Goal: Task Accomplishment & Management: Complete application form

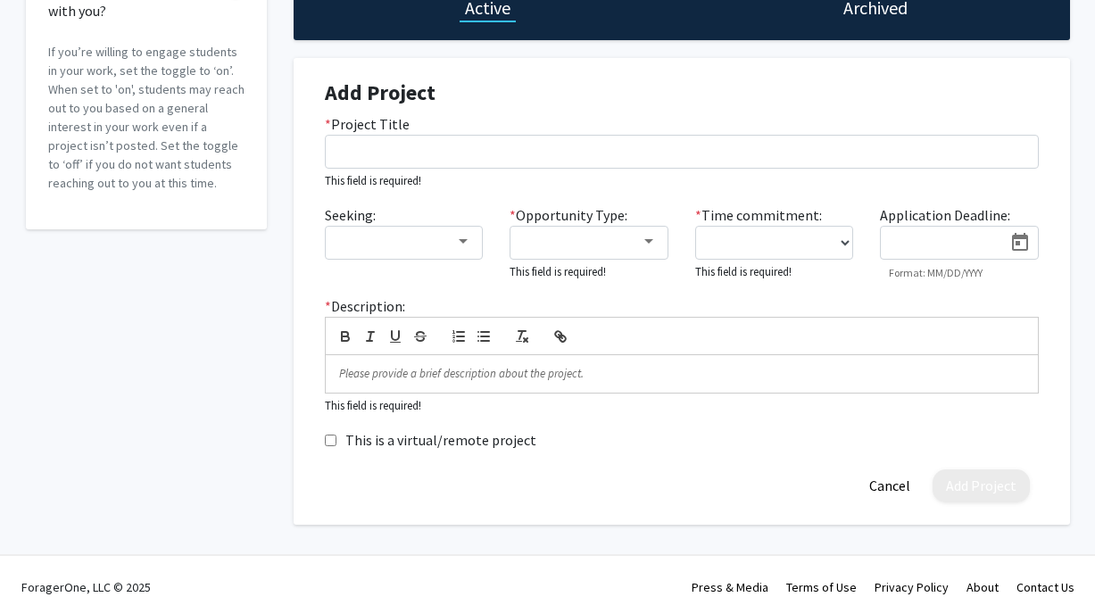
scroll to position [195, 0]
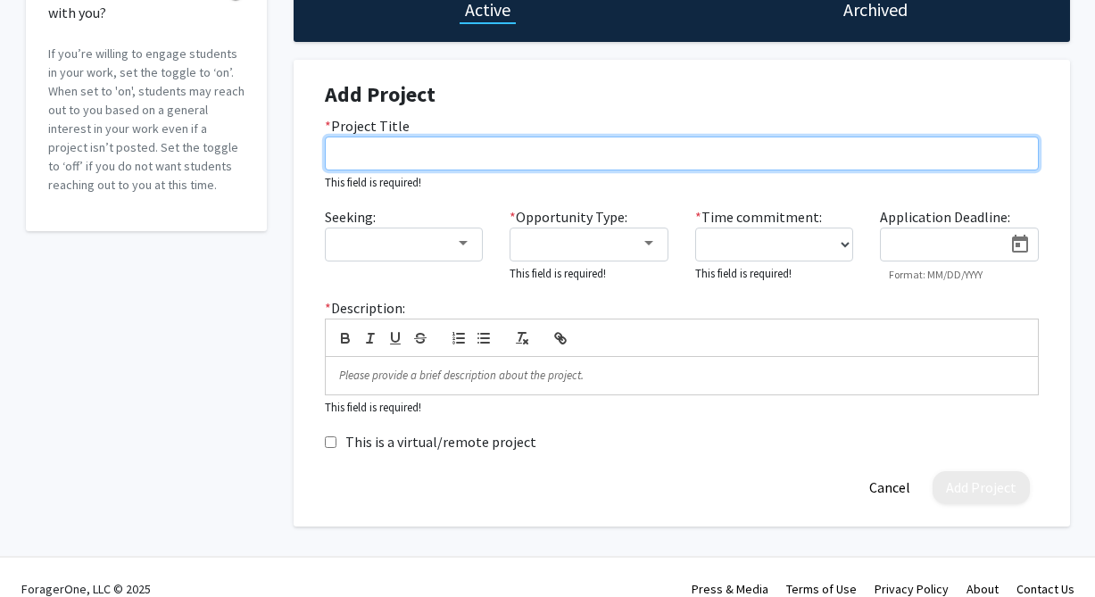
click at [721, 150] on input "* Project Title" at bounding box center [682, 154] width 714 height 34
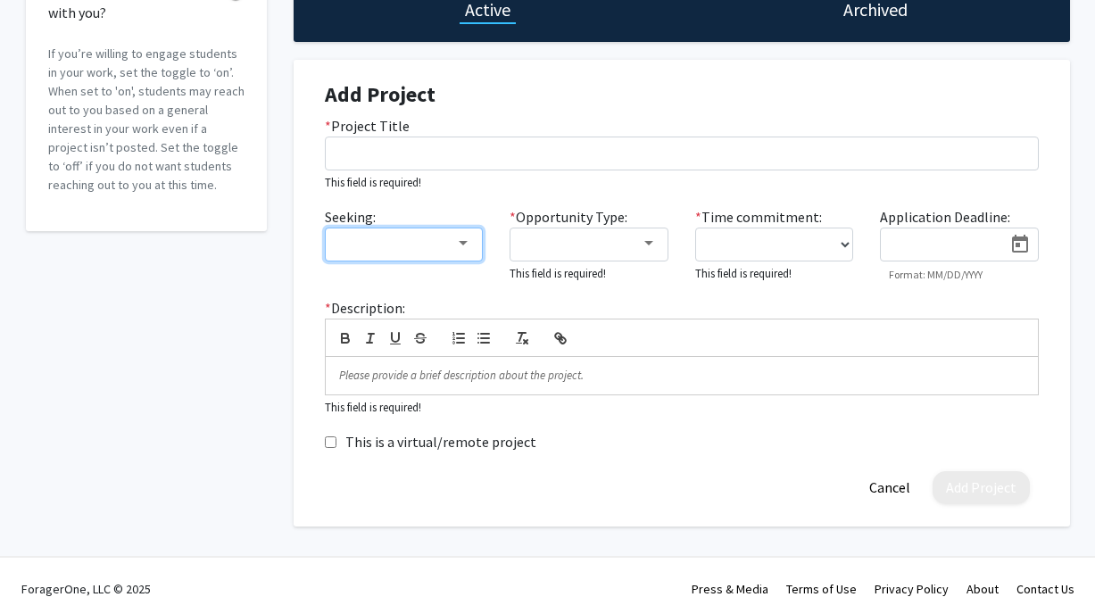
click at [465, 243] on div at bounding box center [463, 243] width 9 height 4
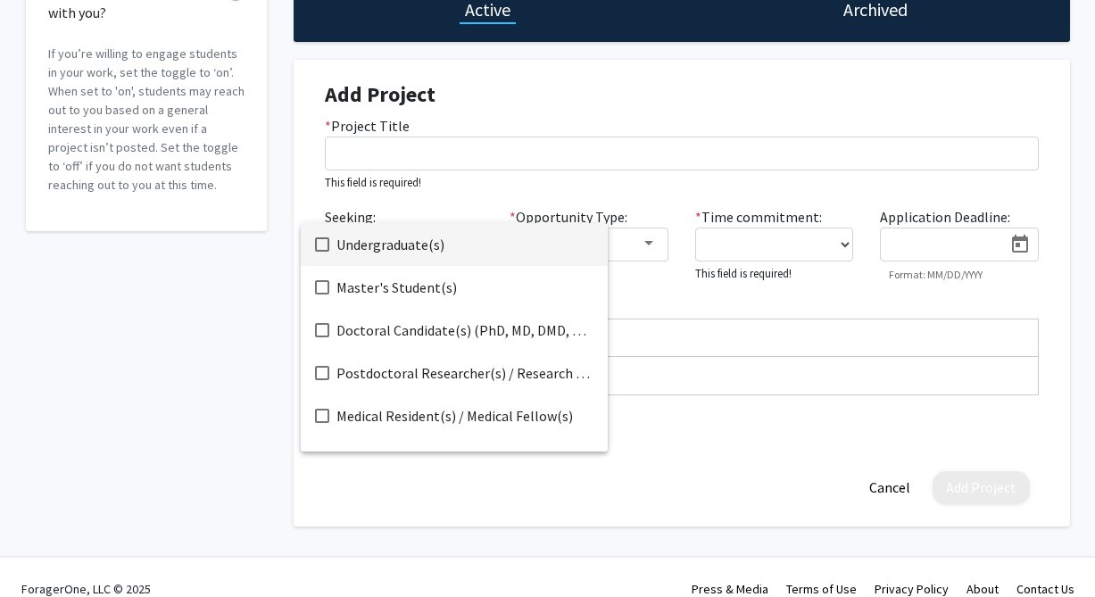
click at [322, 246] on mat-pseudo-checkbox at bounding box center [322, 244] width 14 height 14
click at [460, 145] on div at bounding box center [547, 298] width 1095 height 597
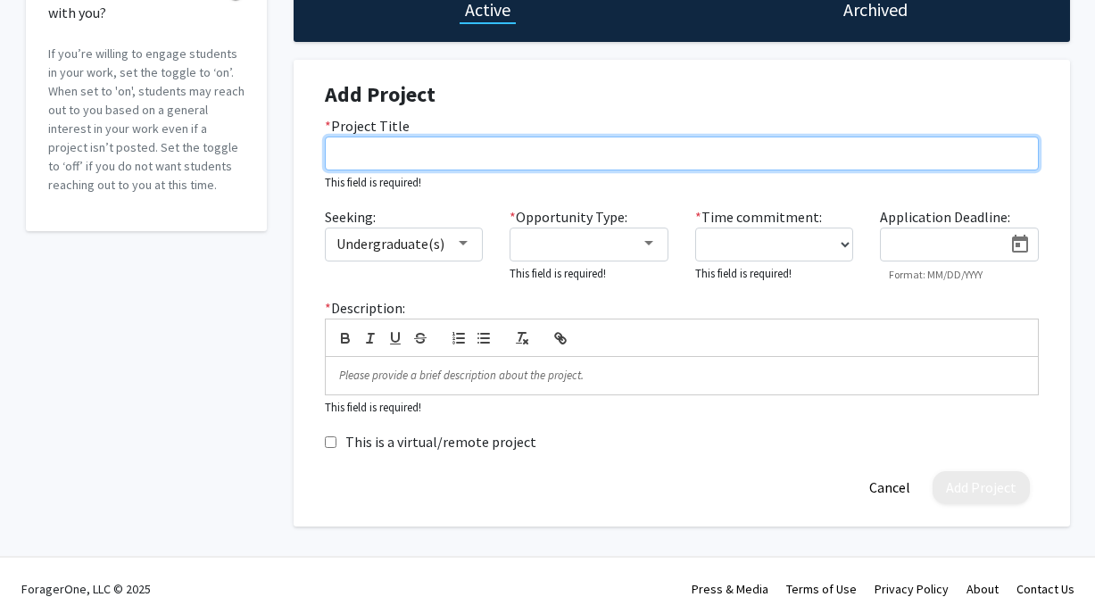
click at [460, 145] on input "* Project Title" at bounding box center [682, 154] width 714 height 34
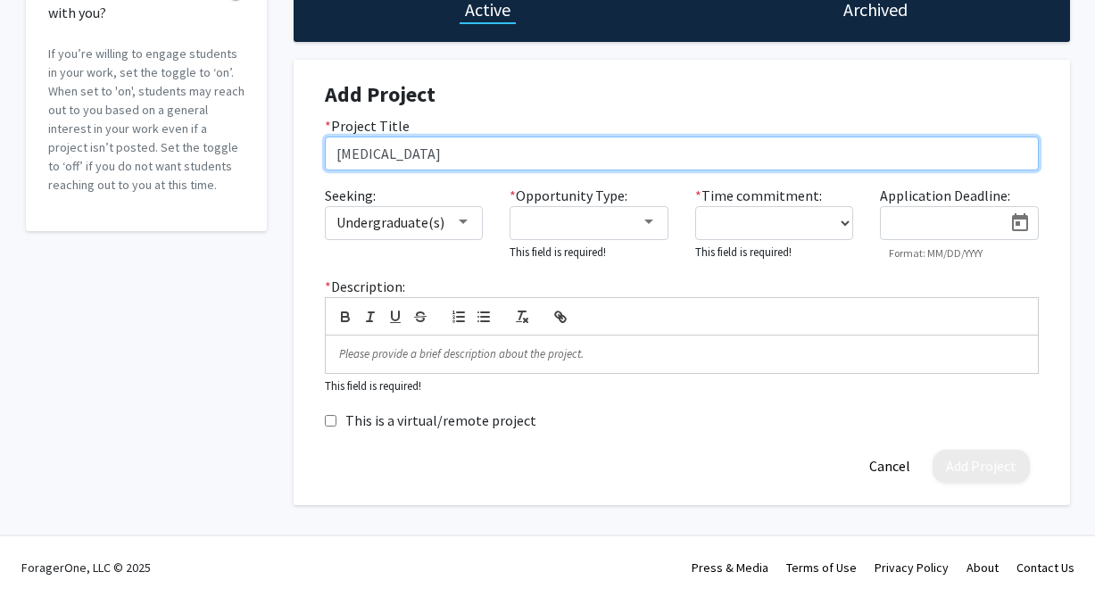
type input "[MEDICAL_DATA]"
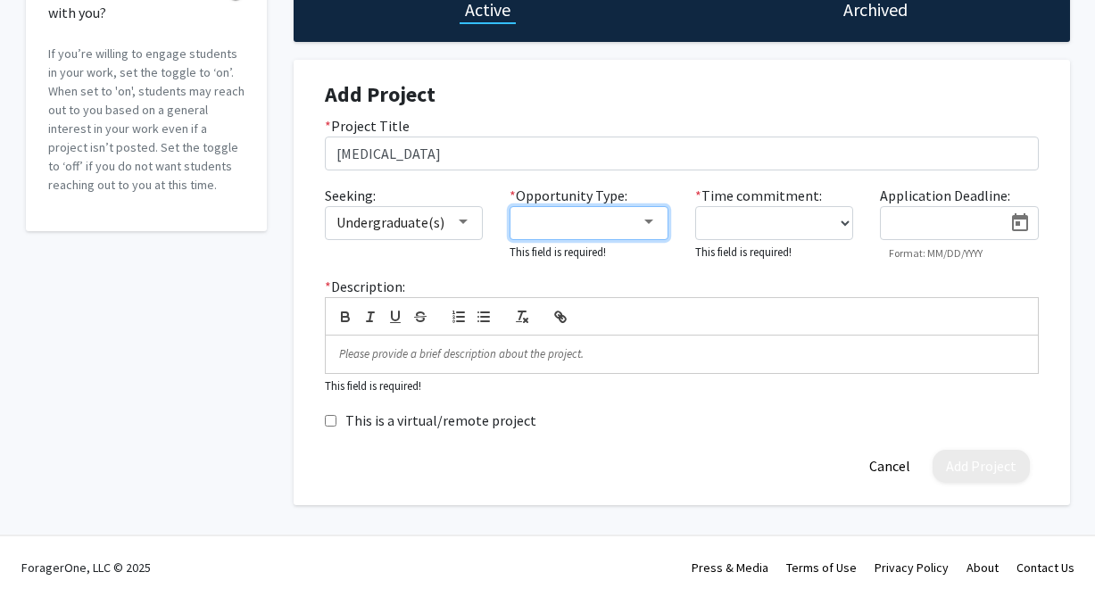
click at [597, 222] on div at bounding box center [581, 221] width 120 height 21
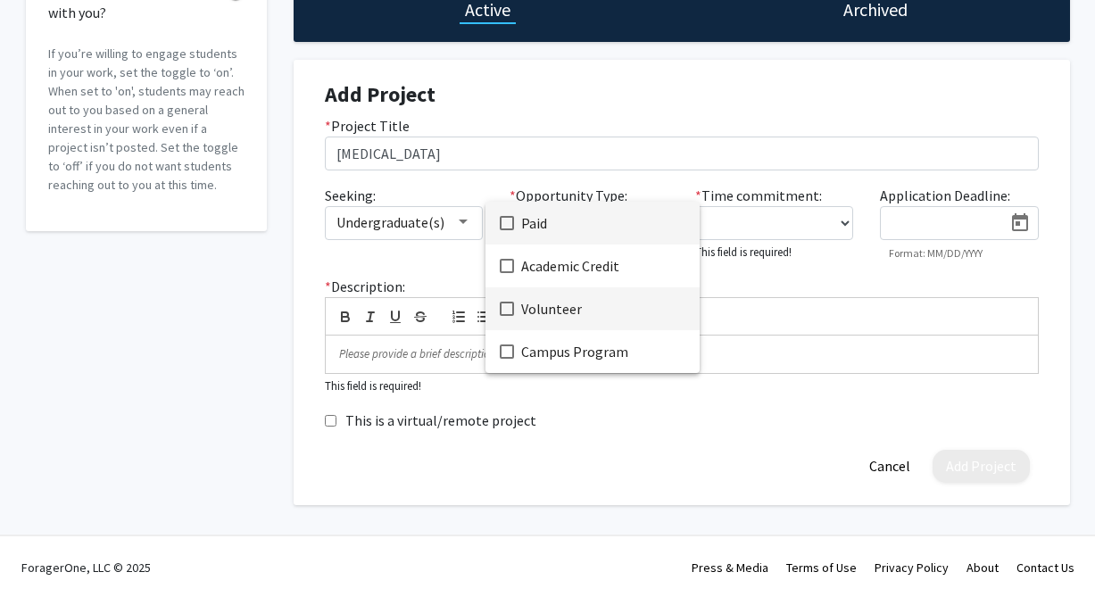
click at [510, 308] on mat-pseudo-checkbox at bounding box center [507, 309] width 14 height 14
click at [828, 303] on div at bounding box center [547, 298] width 1095 height 597
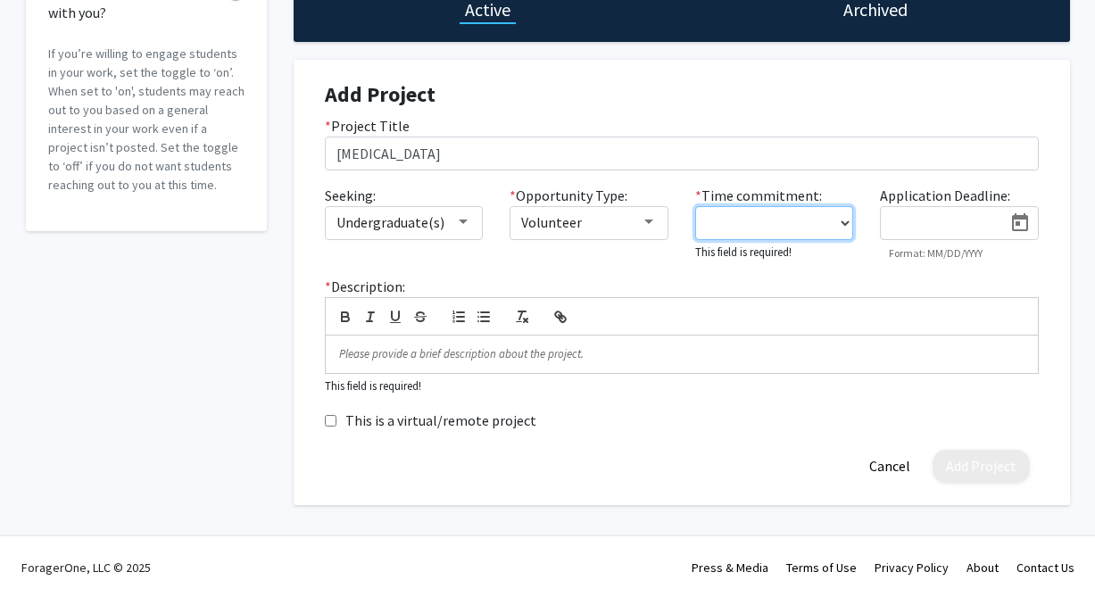
click at [829, 226] on select "0 - 5 hours/week 5 - 10 hours/week 10 - 15 hours/week 15 - 20 hours/week 20 - 3…" at bounding box center [774, 223] width 159 height 34
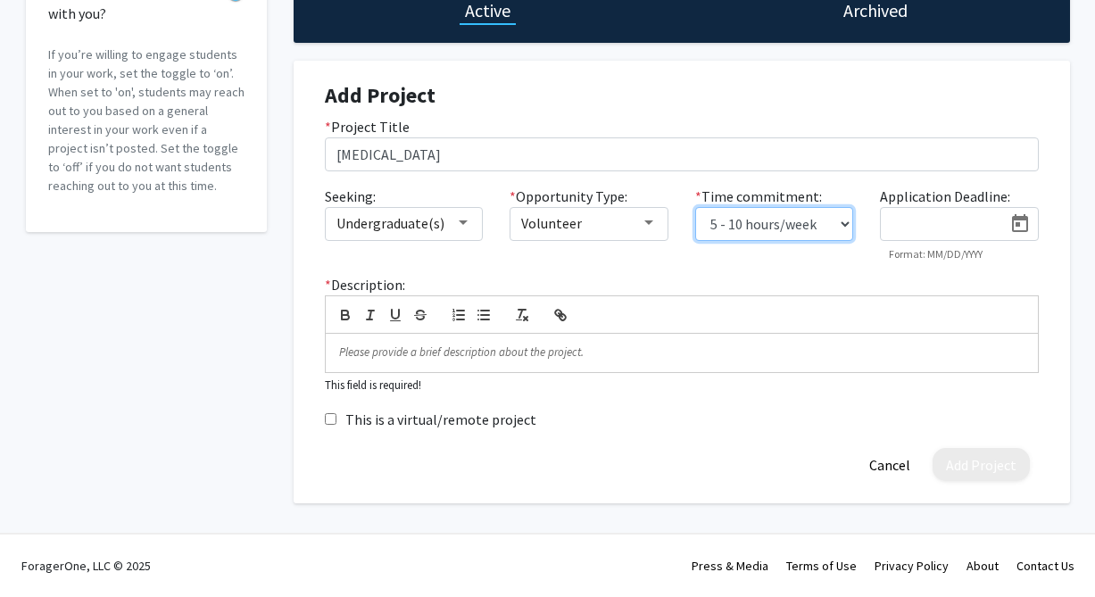
click at [808, 227] on select "0 - 5 hours/week 5 - 10 hours/week 10 - 15 hours/week 15 - 20 hours/week 20 - 3…" at bounding box center [774, 224] width 159 height 34
select select "0 - 5"
click at [1024, 228] on icon "Open calendar" at bounding box center [1019, 223] width 21 height 21
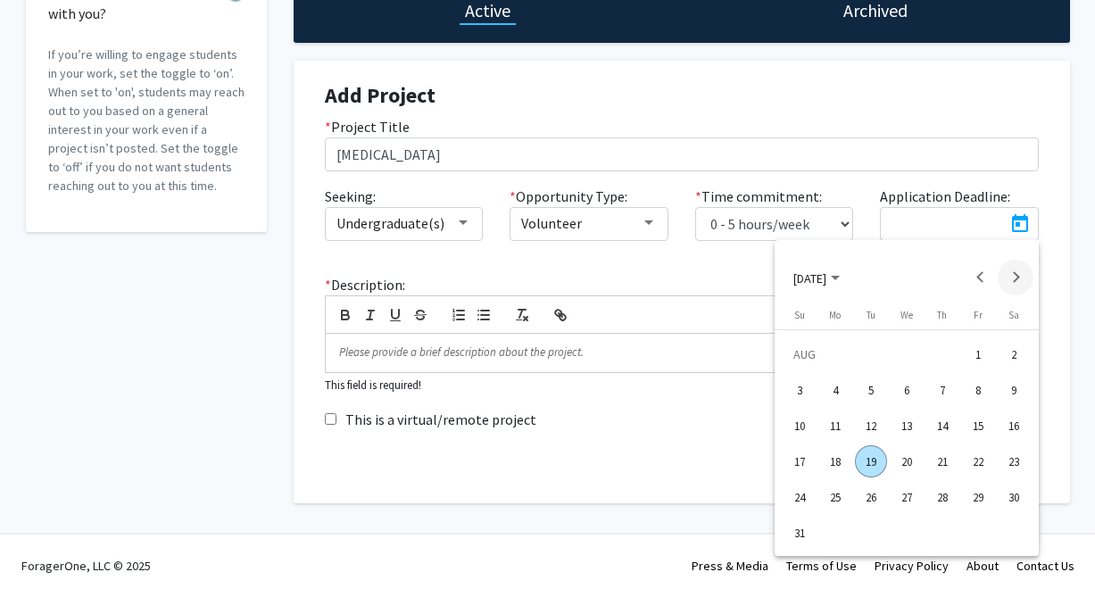
click at [1018, 273] on button "Next month" at bounding box center [1016, 278] width 36 height 36
click at [1013, 284] on button "Next month" at bounding box center [1016, 278] width 36 height 36
click at [1015, 436] on div "18" at bounding box center [1014, 426] width 32 height 32
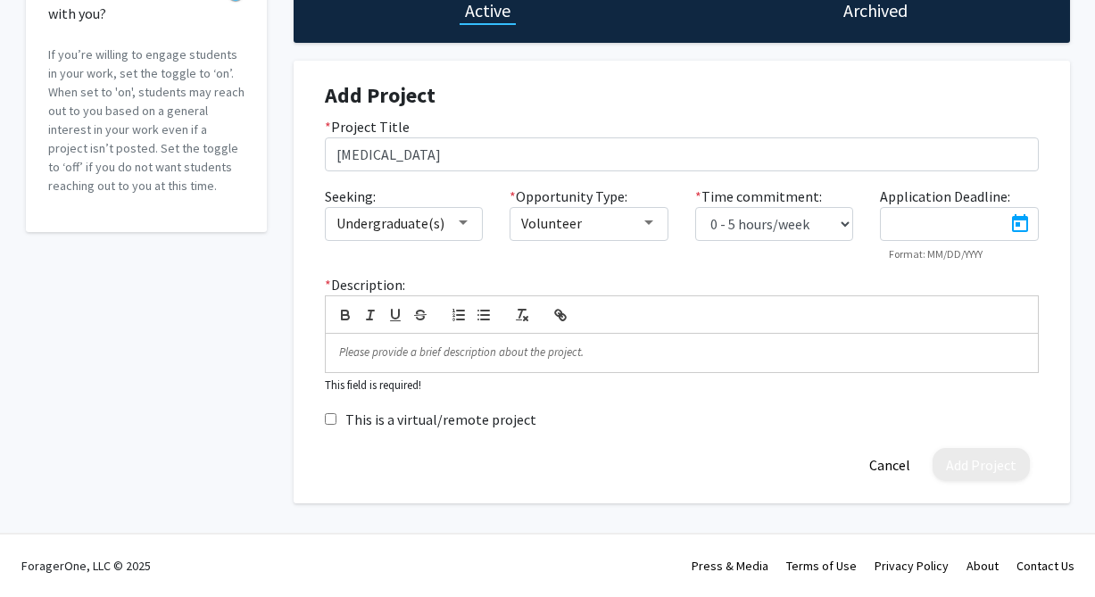
type input "[DATE]"
click at [550, 350] on p at bounding box center [681, 352] width 685 height 16
click at [513, 353] on p at bounding box center [681, 352] width 685 height 16
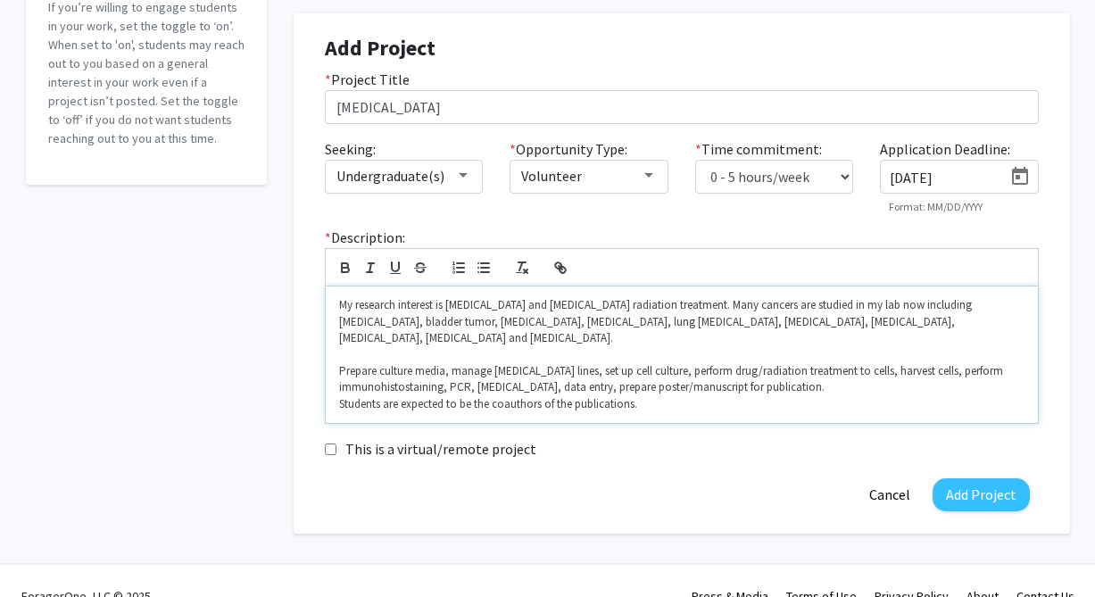
scroll to position [255, 0]
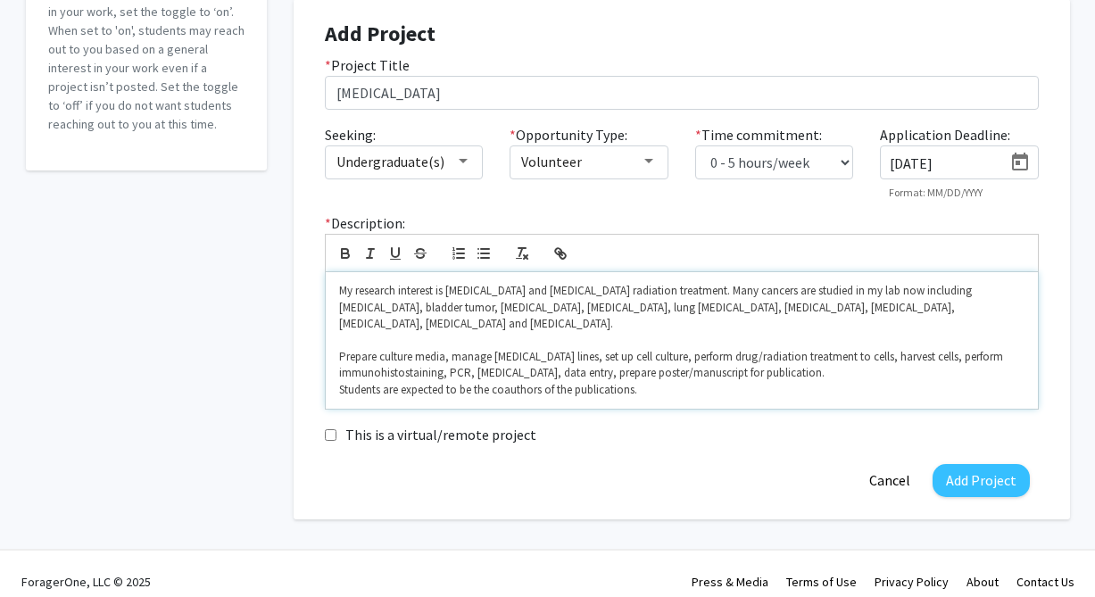
click at [336, 374] on div "My research interest is [MEDICAL_DATA] and [MEDICAL_DATA] radiation treatment. …" at bounding box center [682, 340] width 712 height 137
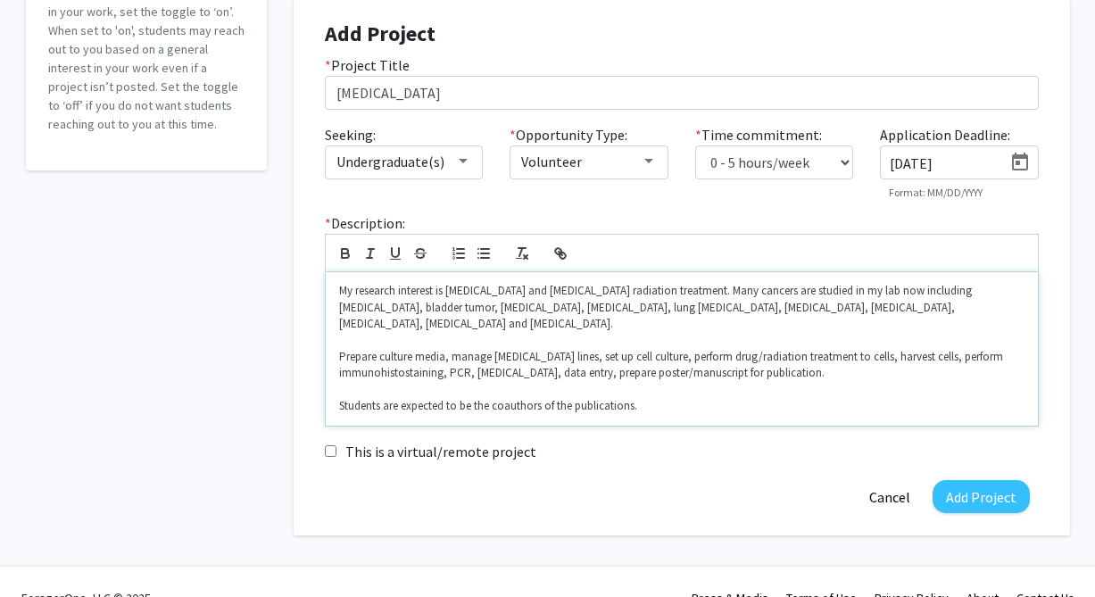
click at [667, 398] on p "﻿ Students are expected to be the coauthors of the publications." at bounding box center [681, 406] width 685 height 16
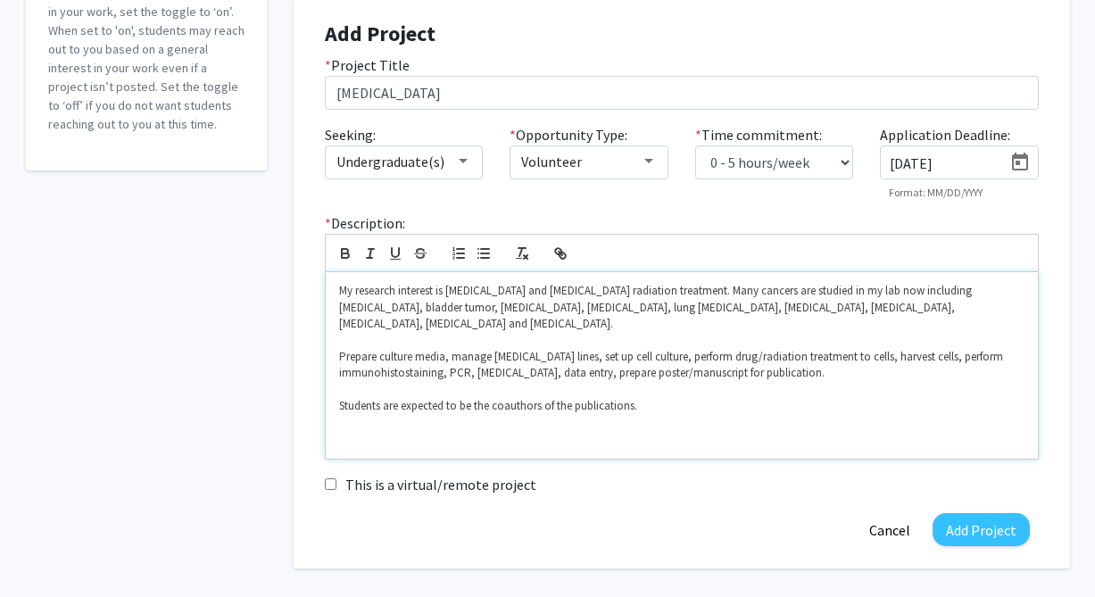
scroll to position [0, 0]
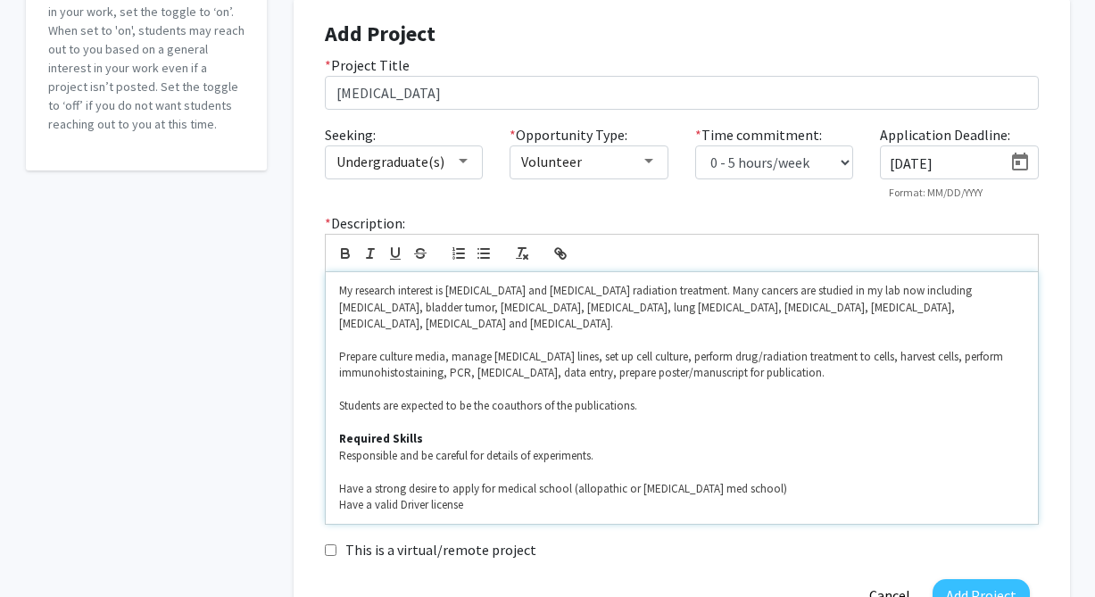
click at [482, 464] on p at bounding box center [681, 472] width 685 height 16
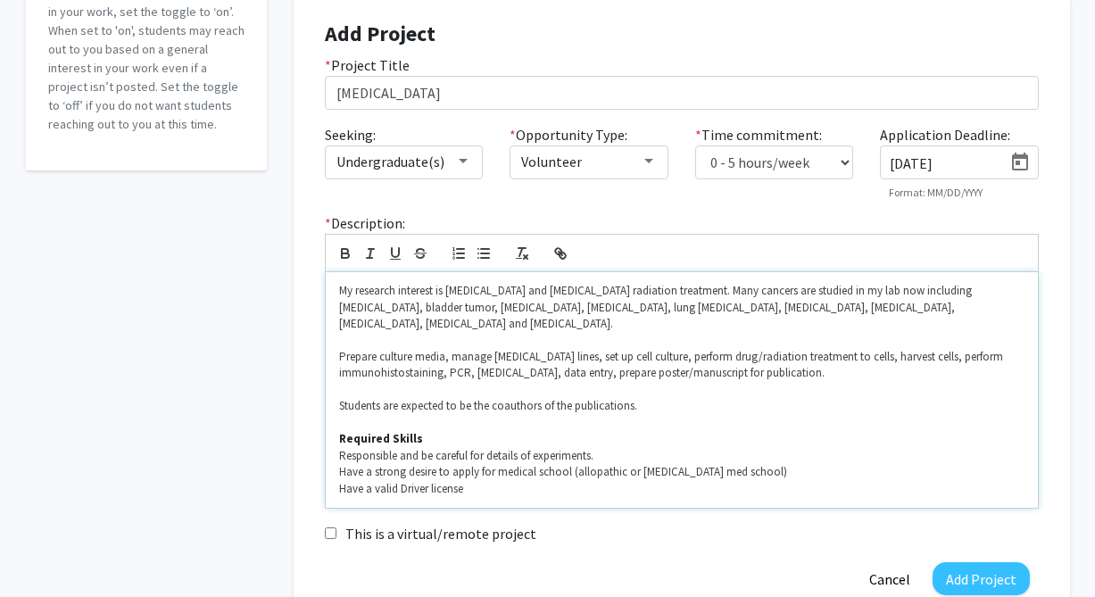
click at [479, 481] on p "Have a valid Driver license" at bounding box center [681, 489] width 685 height 16
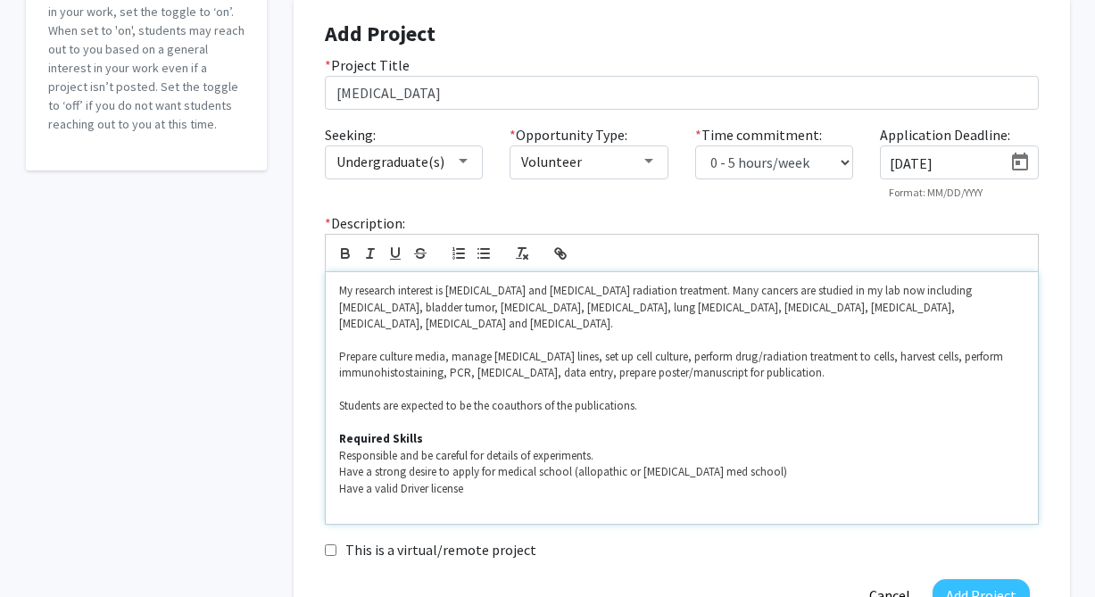
click at [618, 481] on p "Have a valid Driver license" at bounding box center [681, 489] width 685 height 16
click at [597, 497] on p at bounding box center [681, 505] width 685 height 16
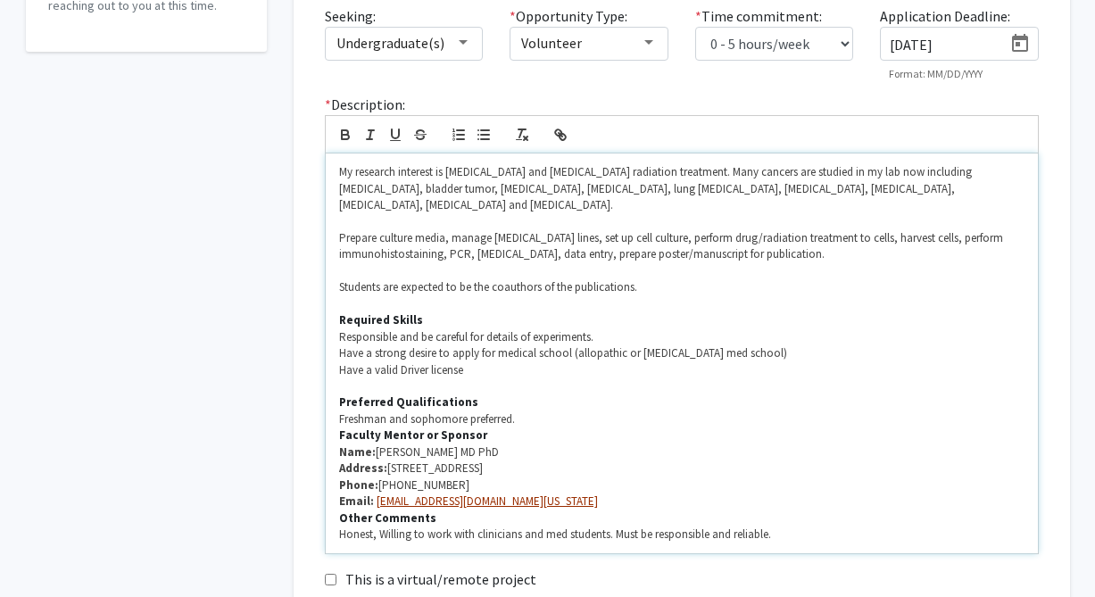
scroll to position [375, 0]
click at [533, 410] on p "Freshman and sophomore preferred." at bounding box center [681, 418] width 685 height 16
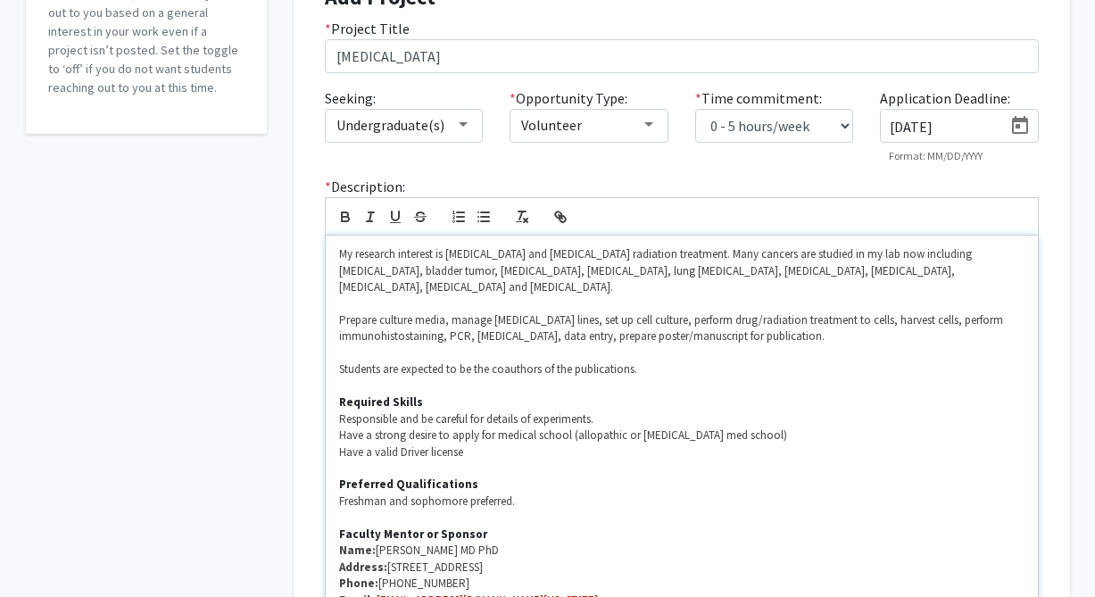
scroll to position [288, 0]
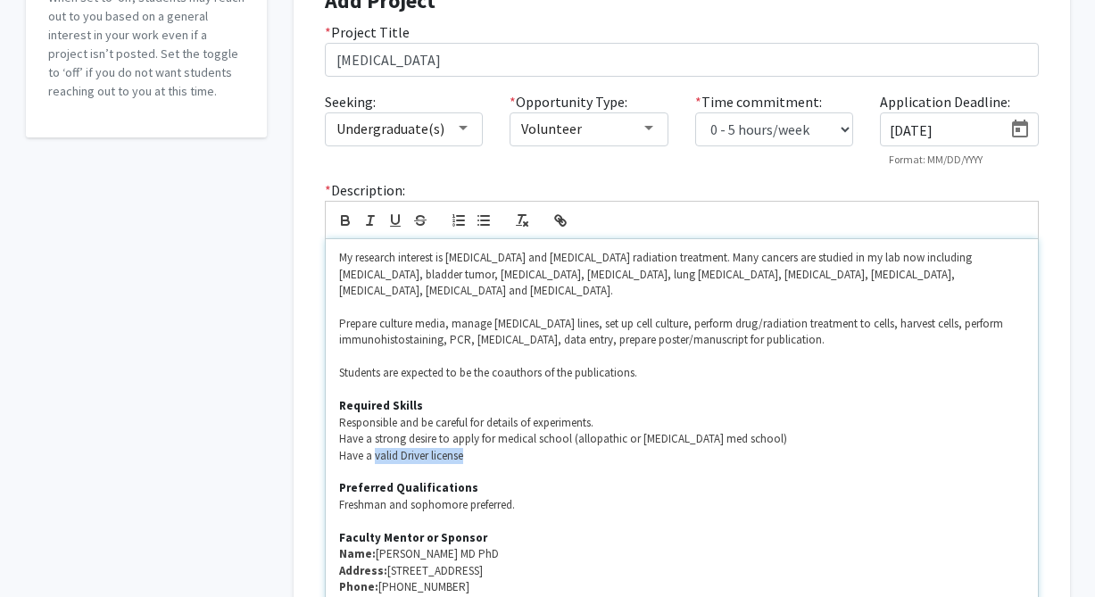
drag, startPoint x: 478, startPoint y: 443, endPoint x: 375, endPoint y: 435, distance: 103.8
click at [375, 448] on p "Have a valid Driver license" at bounding box center [681, 456] width 685 height 16
click at [556, 464] on p at bounding box center [681, 472] width 685 height 16
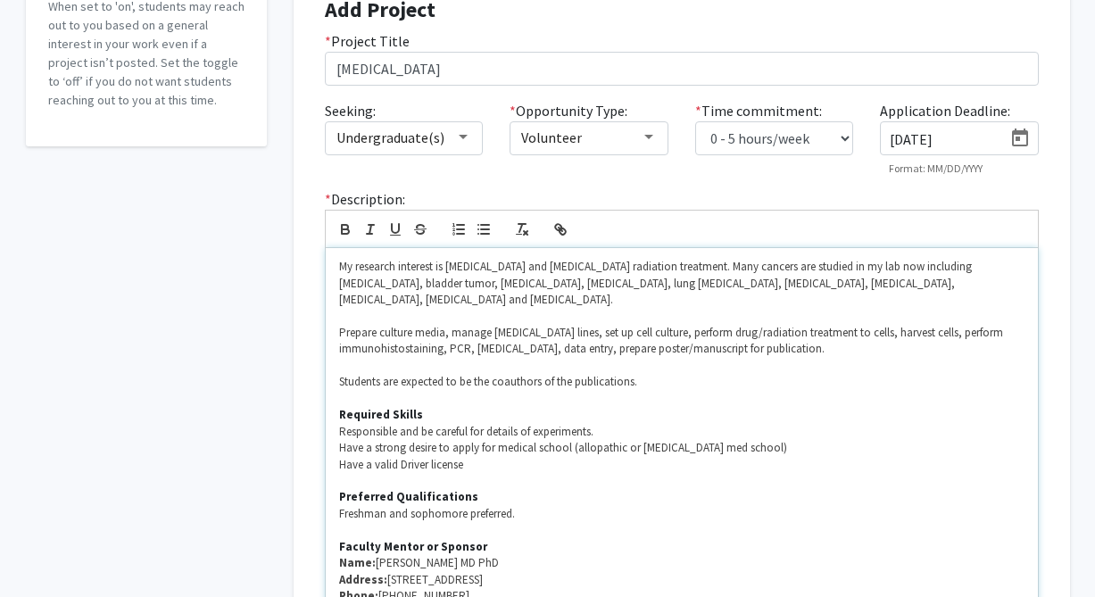
scroll to position [281, 0]
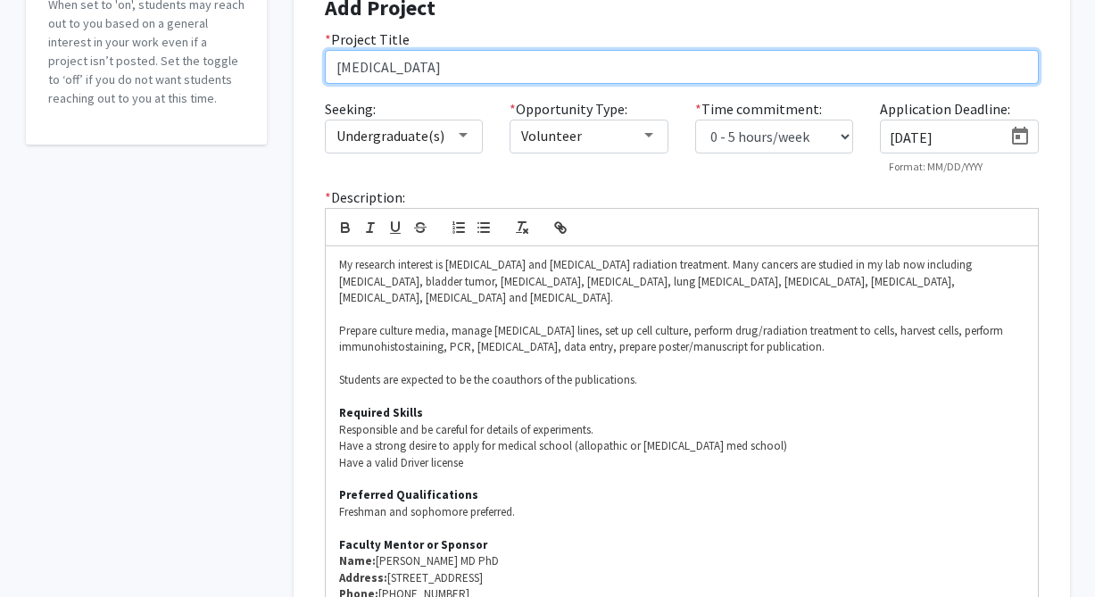
click at [541, 55] on input "[MEDICAL_DATA]" at bounding box center [682, 67] width 714 height 34
click at [535, 67] on input "[MEDICAL_DATA]" at bounding box center [682, 67] width 714 height 34
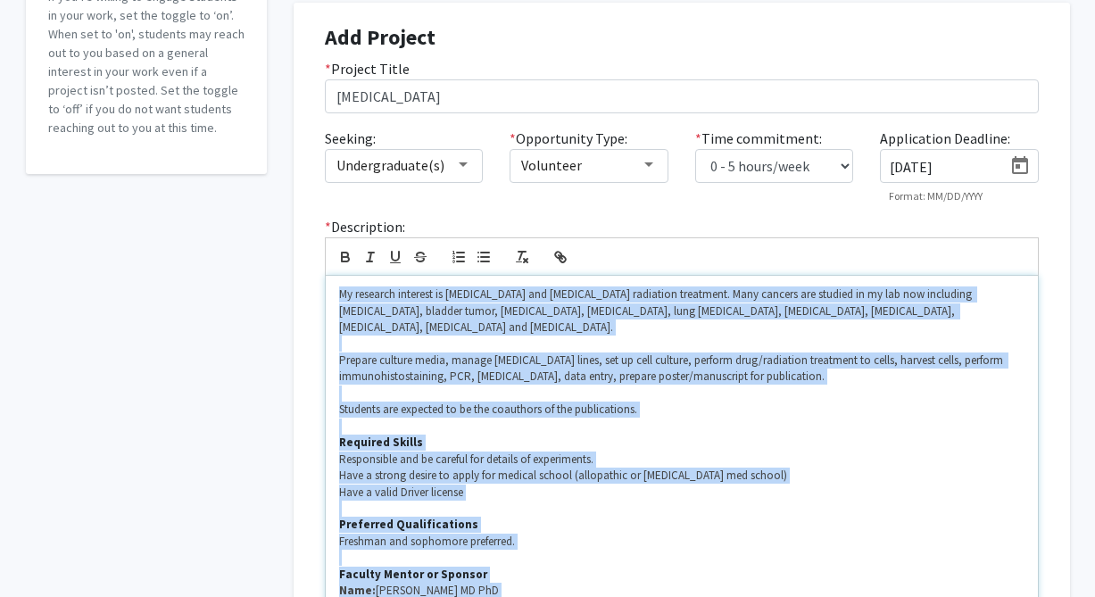
scroll to position [249, 0]
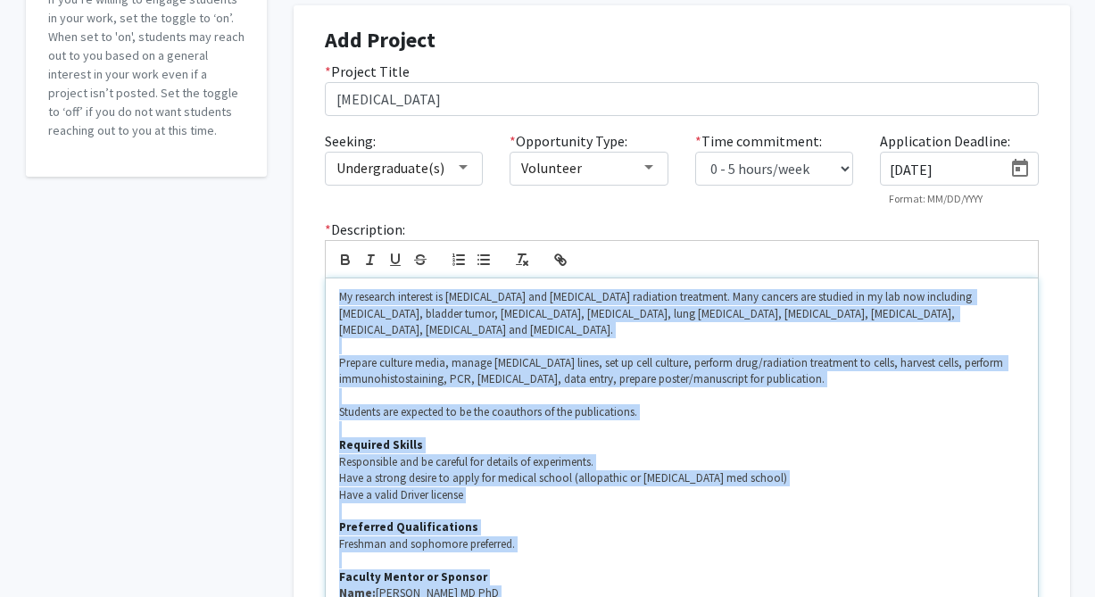
drag, startPoint x: 798, startPoint y: 381, endPoint x: 321, endPoint y: 301, distance: 483.2
click at [321, 301] on div "* Description: My research interest is [MEDICAL_DATA] and [MEDICAL_DATA] radiat…" at bounding box center [681, 457] width 741 height 477
copy div "Lo ipsumdol sitametc ad elitse doeiusmodtemp inc utlabo etdolorem aliquaeni. Ad…"
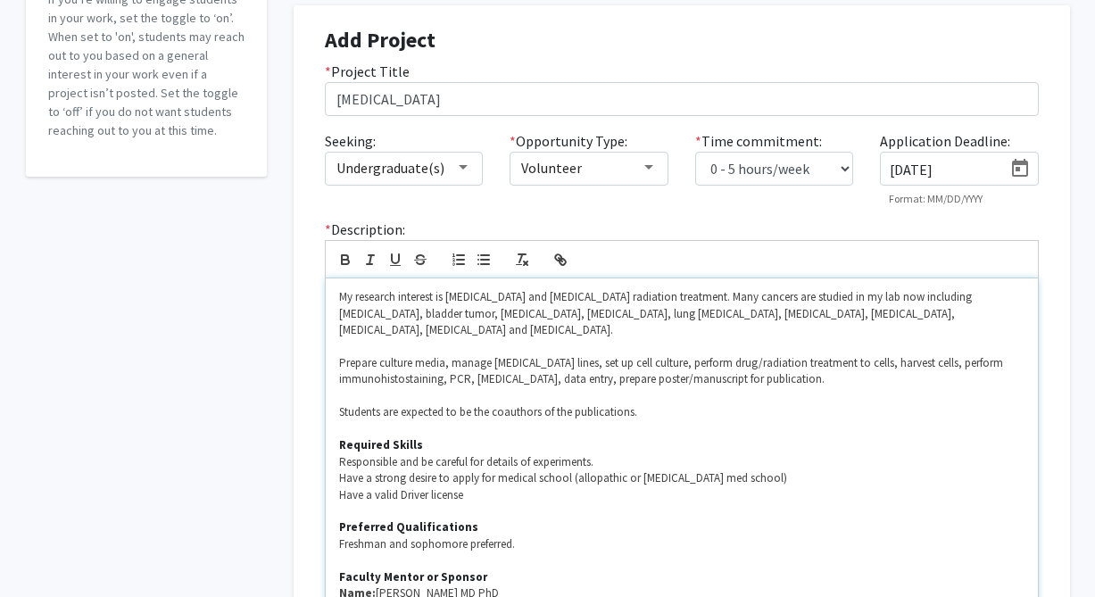
click at [551, 388] on p at bounding box center [681, 396] width 685 height 16
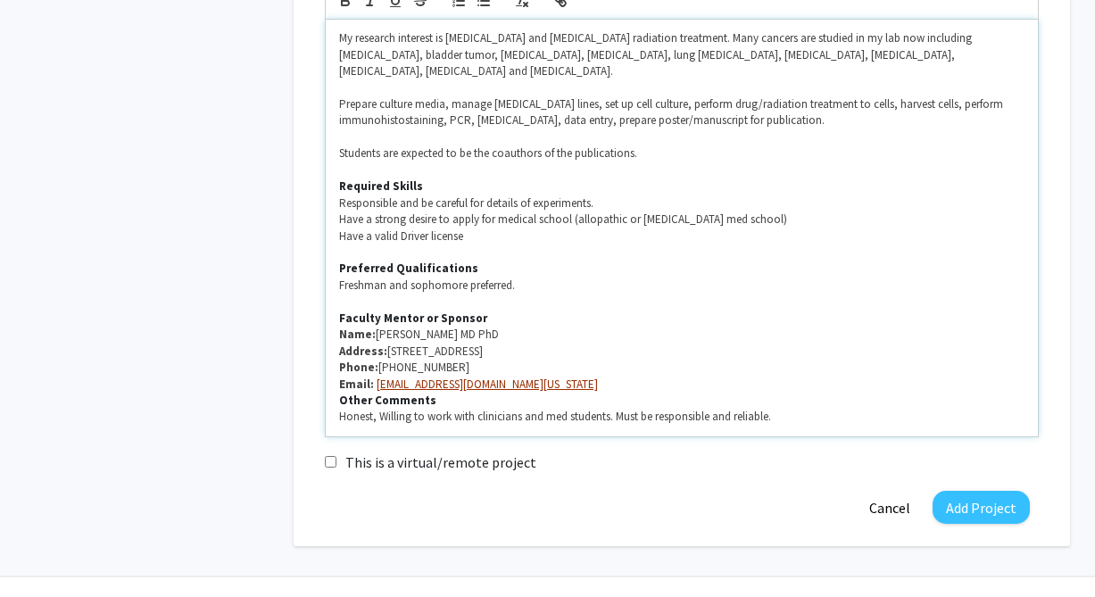
scroll to position [516, 0]
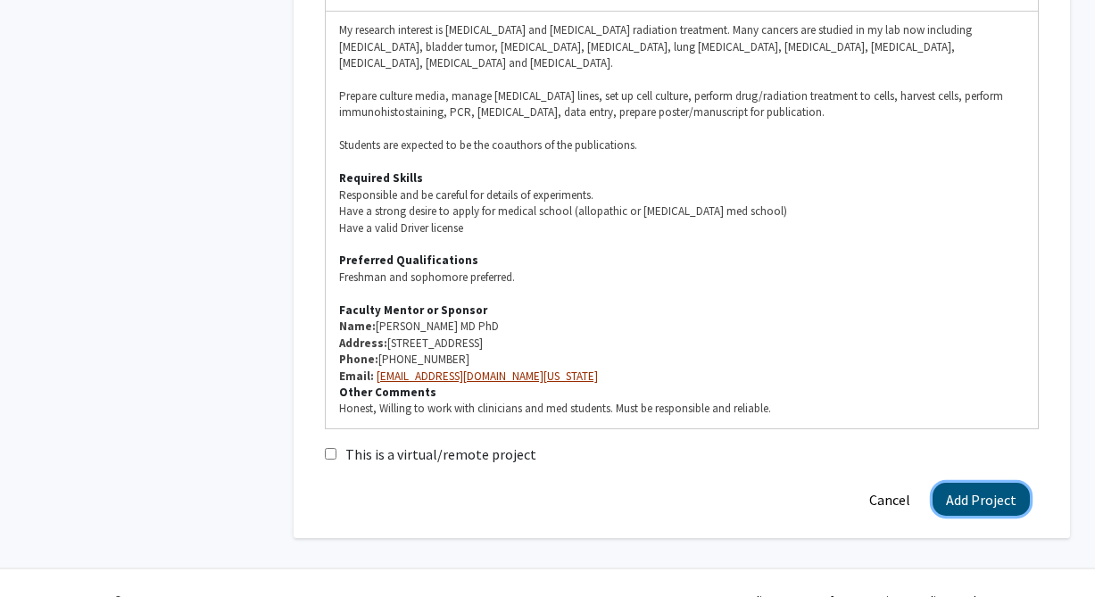
click at [966, 483] on button "Add Project" at bounding box center [981, 499] width 97 height 33
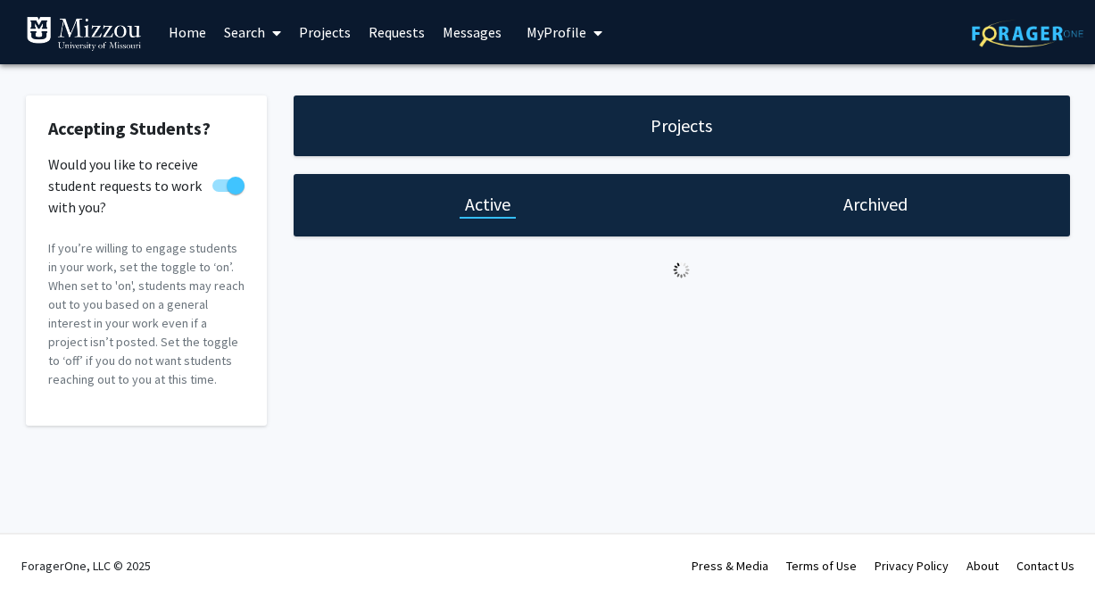
select select "0 - 5"
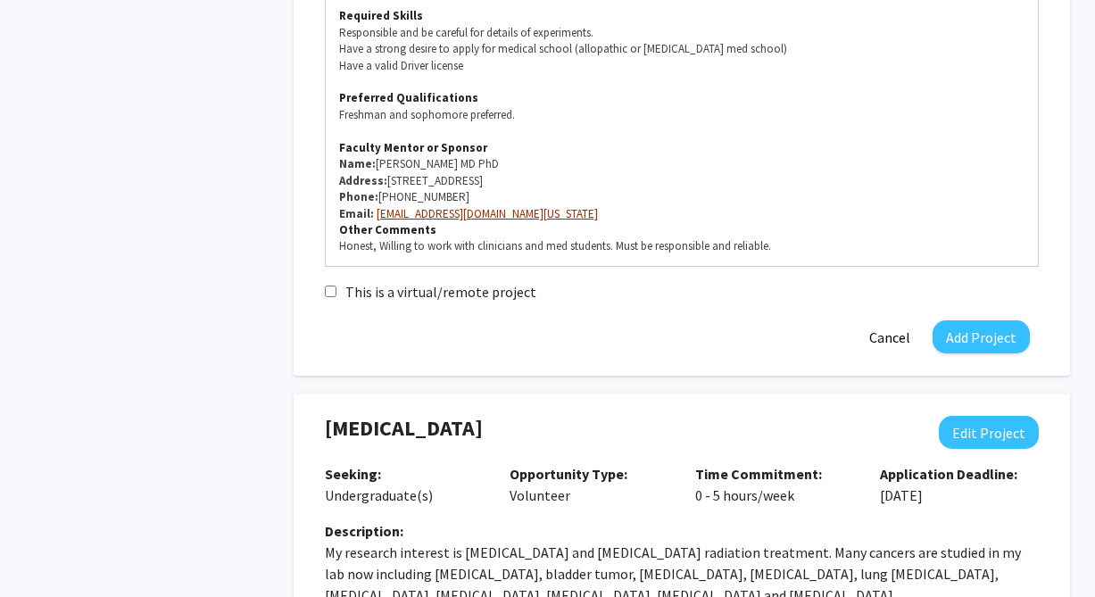
scroll to position [733, 0]
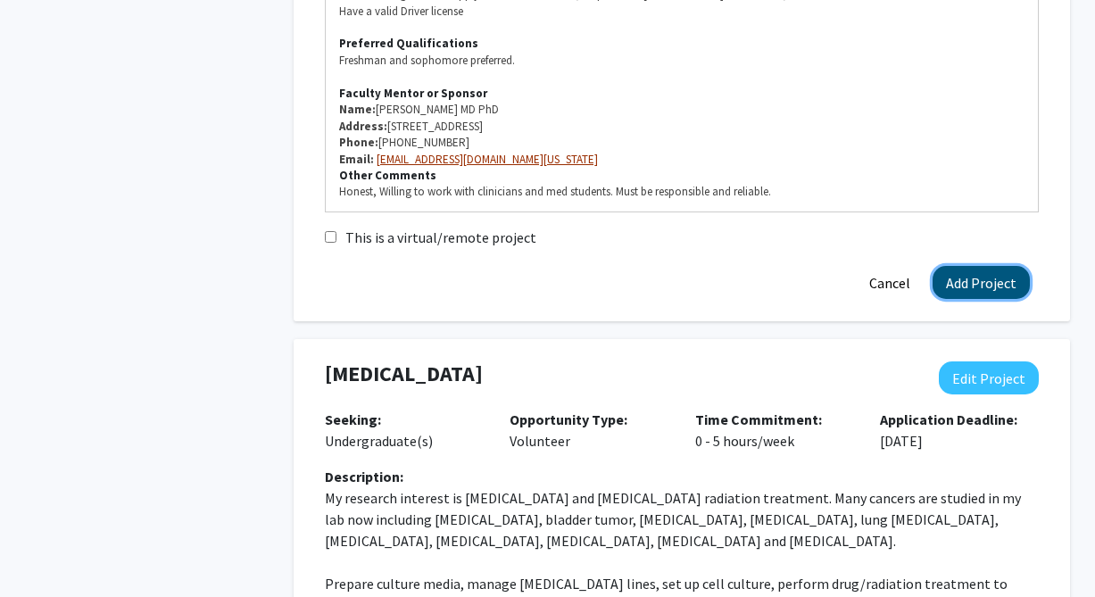
click at [1012, 266] on button "Add Project" at bounding box center [981, 282] width 97 height 33
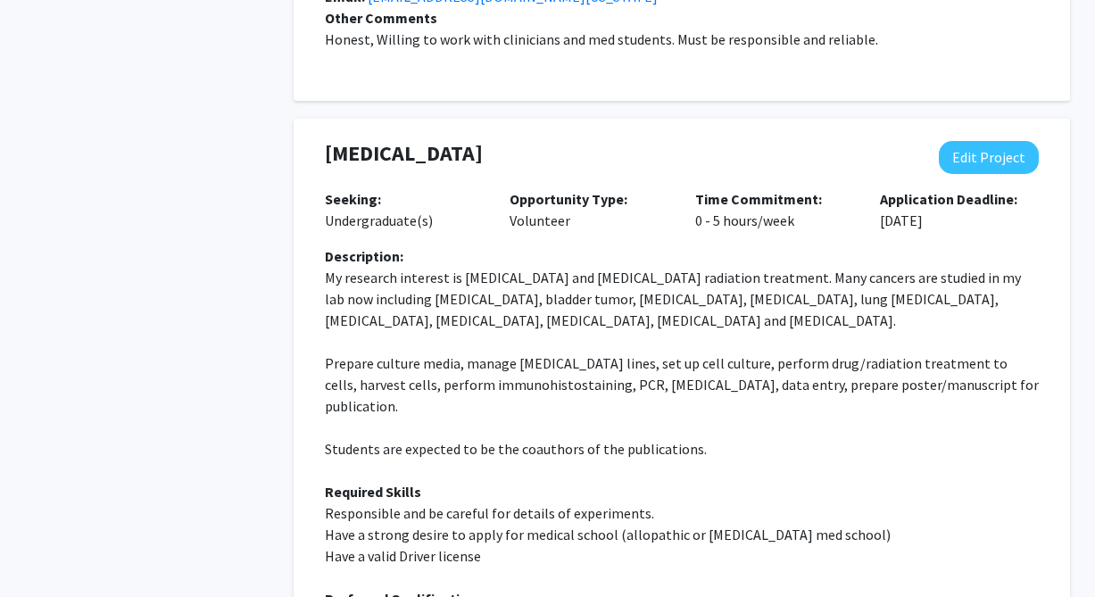
scroll to position [927, 0]
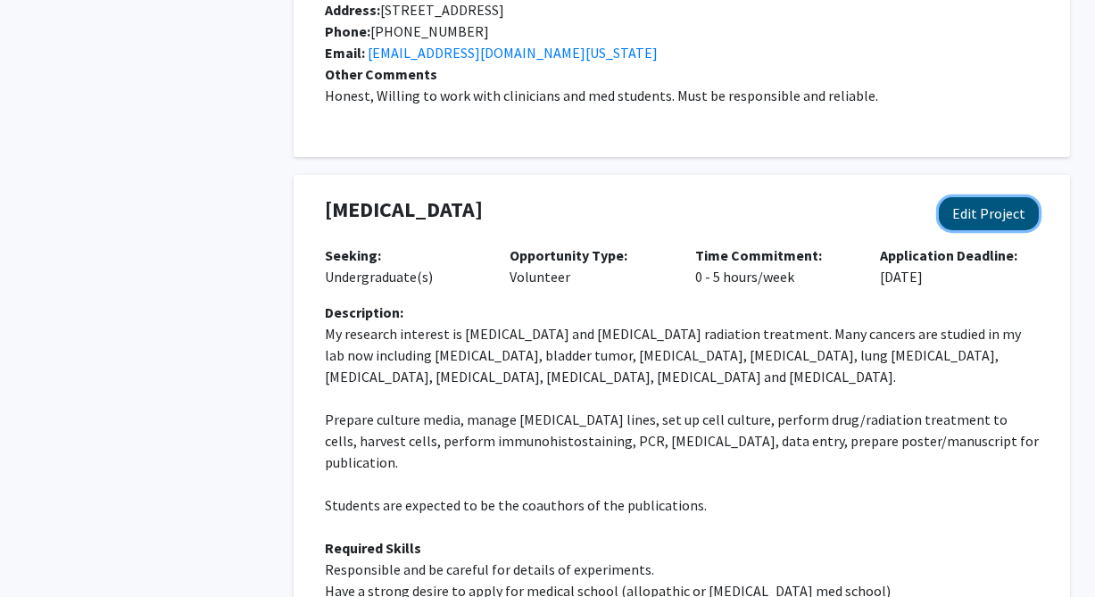
click at [968, 203] on button "Edit Project" at bounding box center [989, 213] width 100 height 33
select select "0 - 5"
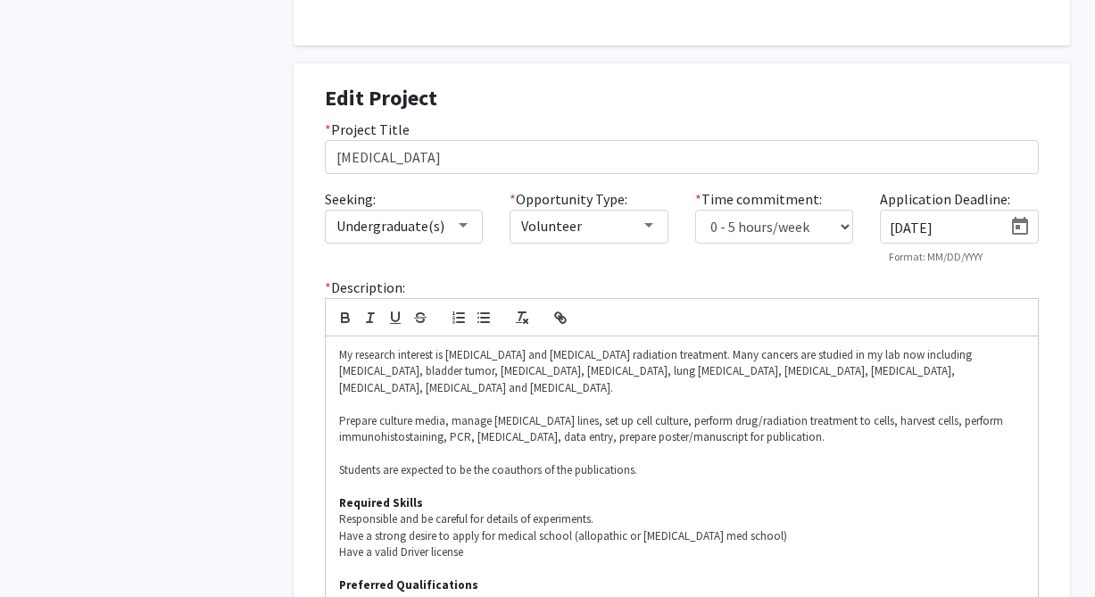
scroll to position [1030, 0]
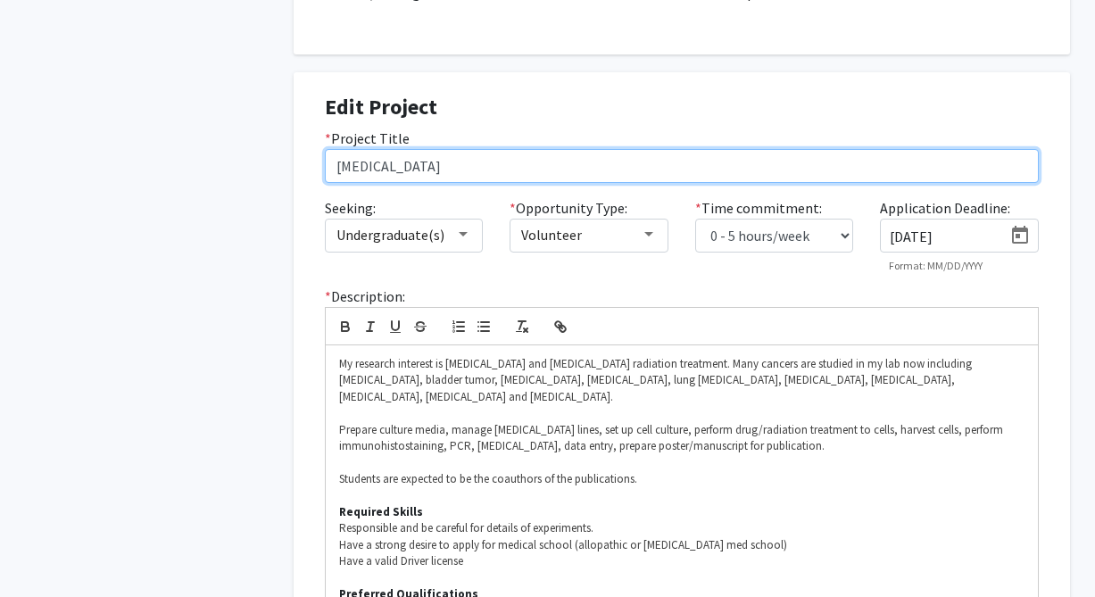
drag, startPoint x: 503, startPoint y: 152, endPoint x: 292, endPoint y: 148, distance: 211.5
click at [459, 150] on input "Vegetable and Fruit extracts as a [MEDICAL_DATA] to Enhance [MEDICAL_DATA] [MED…" at bounding box center [682, 166] width 714 height 34
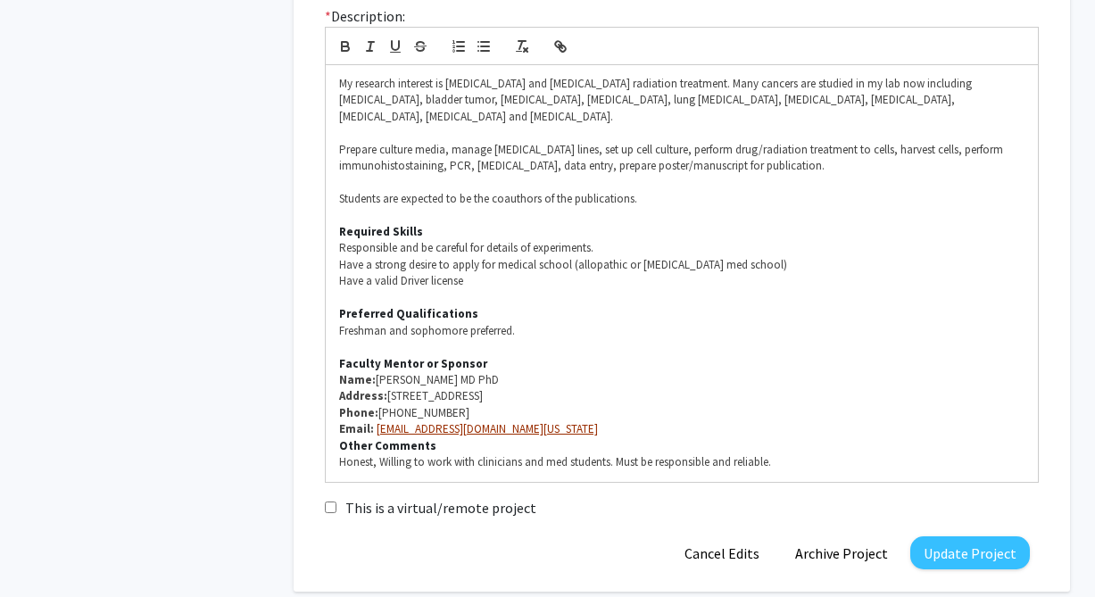
scroll to position [1315, 0]
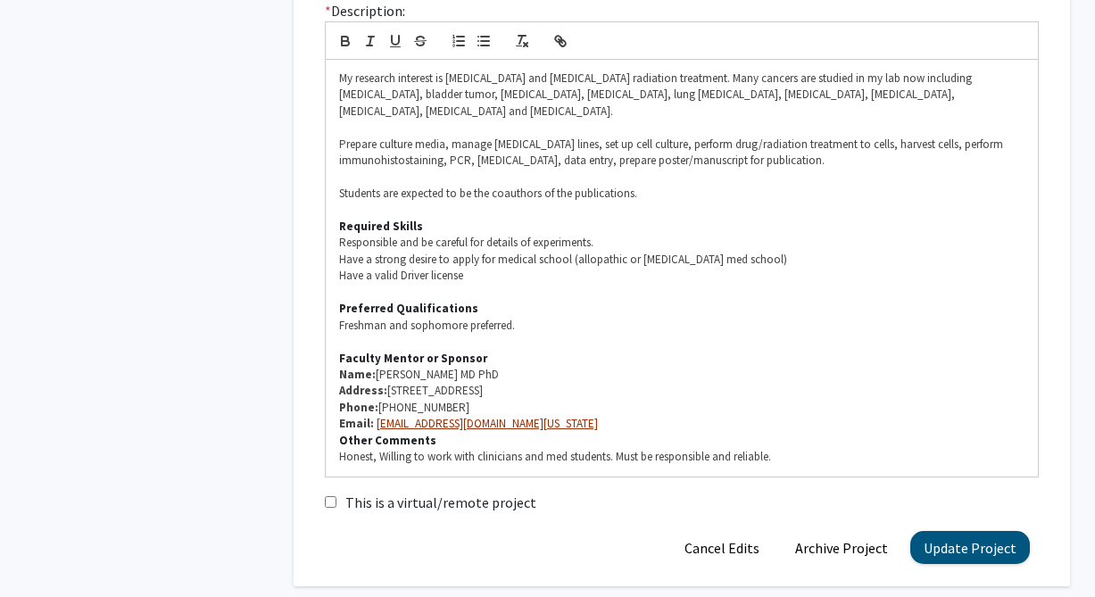
type input "Vegetable and Fruit Extracts as a [MEDICAL_DATA] to Enhance [MEDICAL_DATA] [MED…"
click at [989, 531] on button "Update Project" at bounding box center [970, 547] width 120 height 33
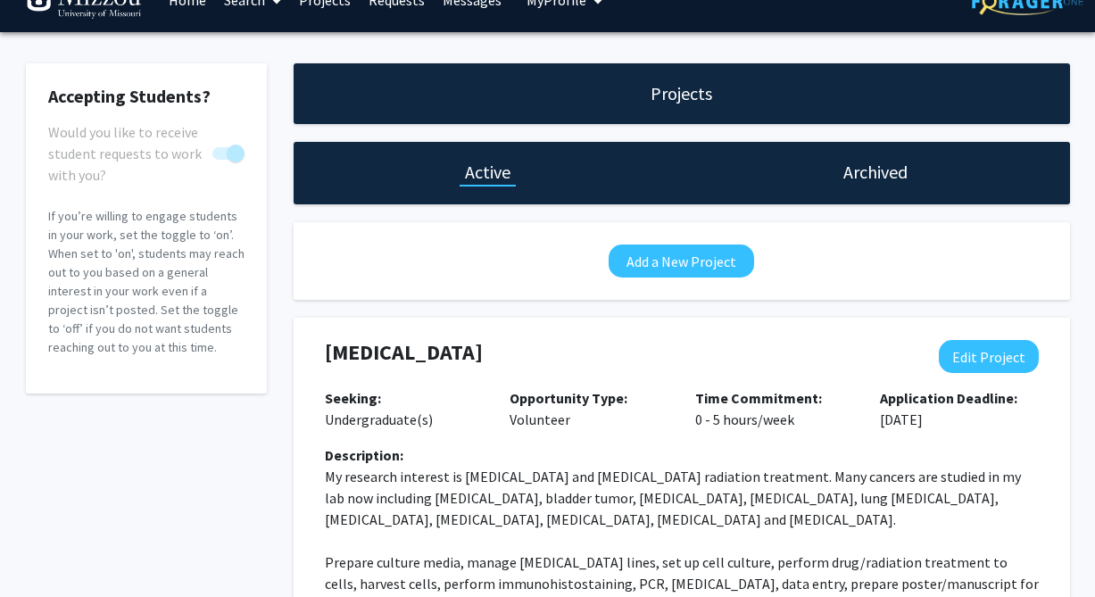
scroll to position [0, 0]
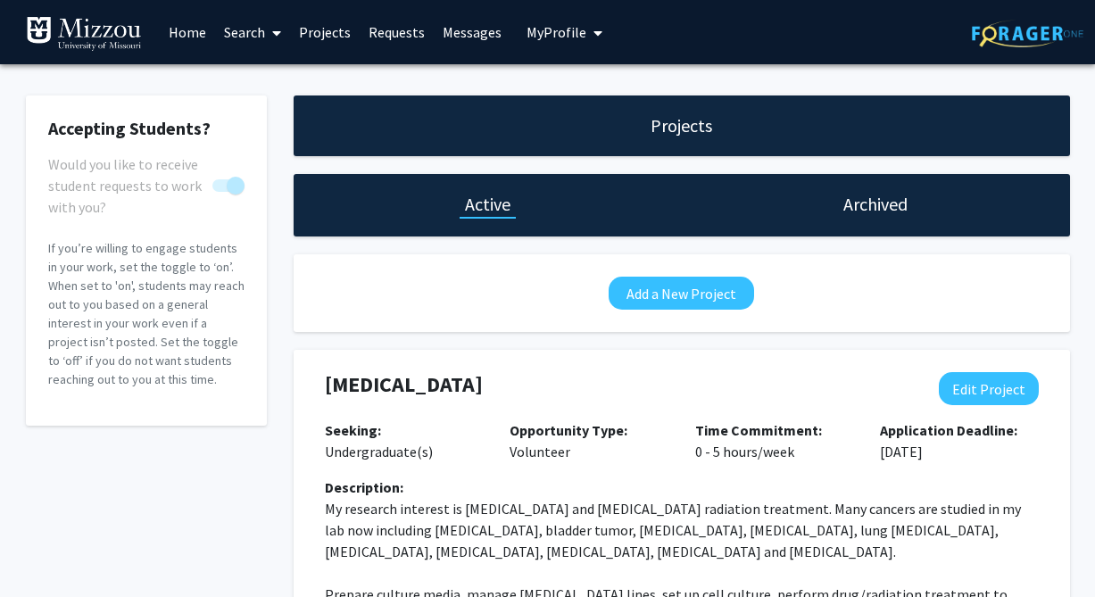
click at [314, 32] on link "Projects" at bounding box center [325, 32] width 70 height 62
click at [326, 31] on link "Projects" at bounding box center [325, 32] width 70 height 62
click at [404, 33] on link "Requests" at bounding box center [397, 32] width 74 height 62
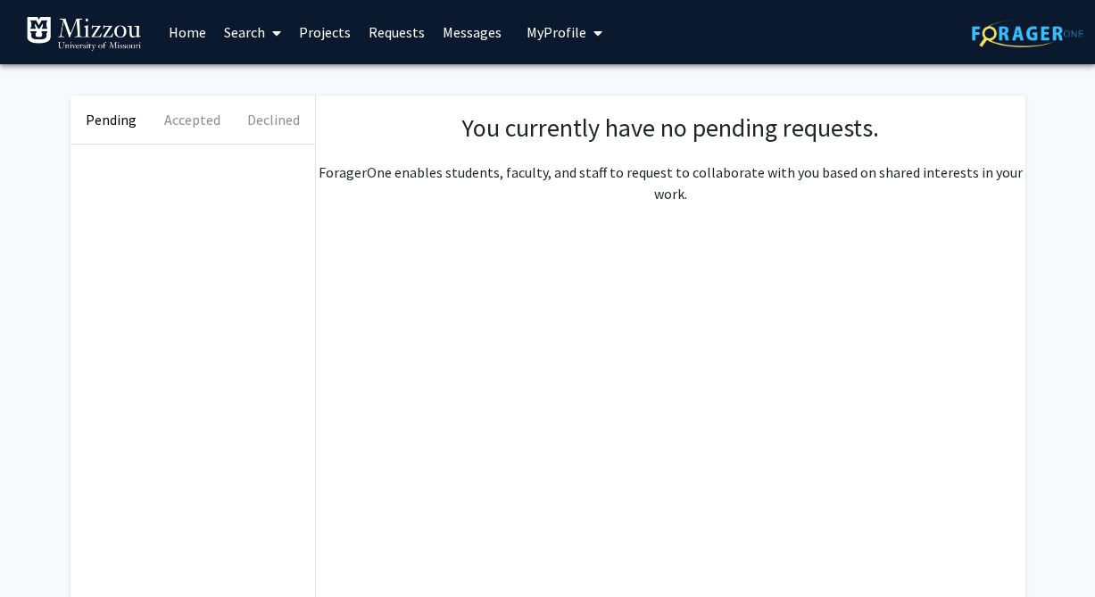
click at [460, 26] on link "Messages" at bounding box center [472, 32] width 77 height 62
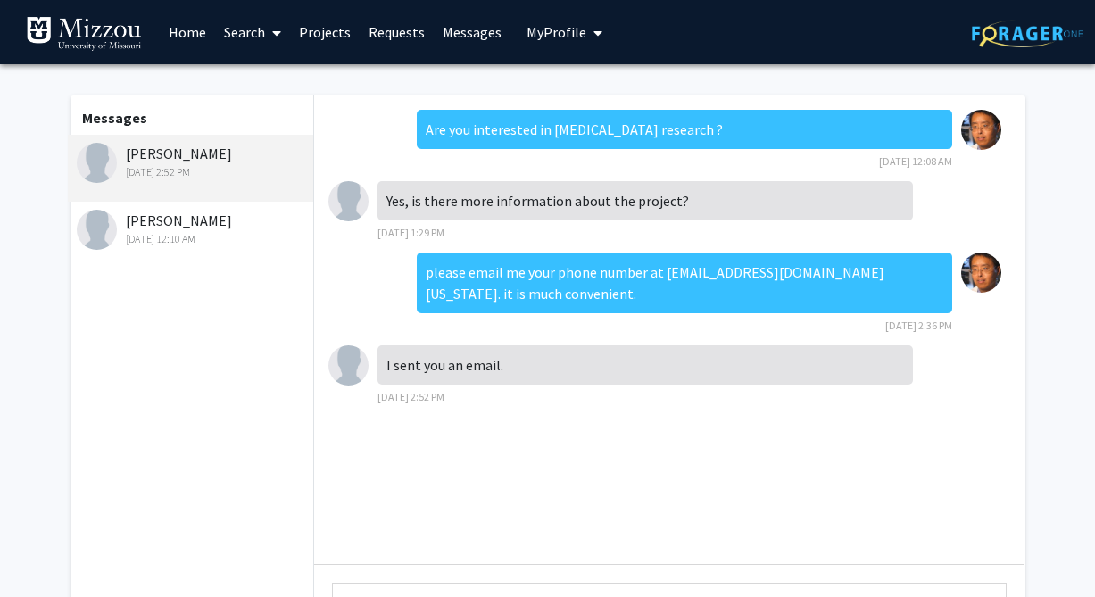
click at [157, 237] on div "[DATE] 12:10 AM" at bounding box center [193, 239] width 233 height 16
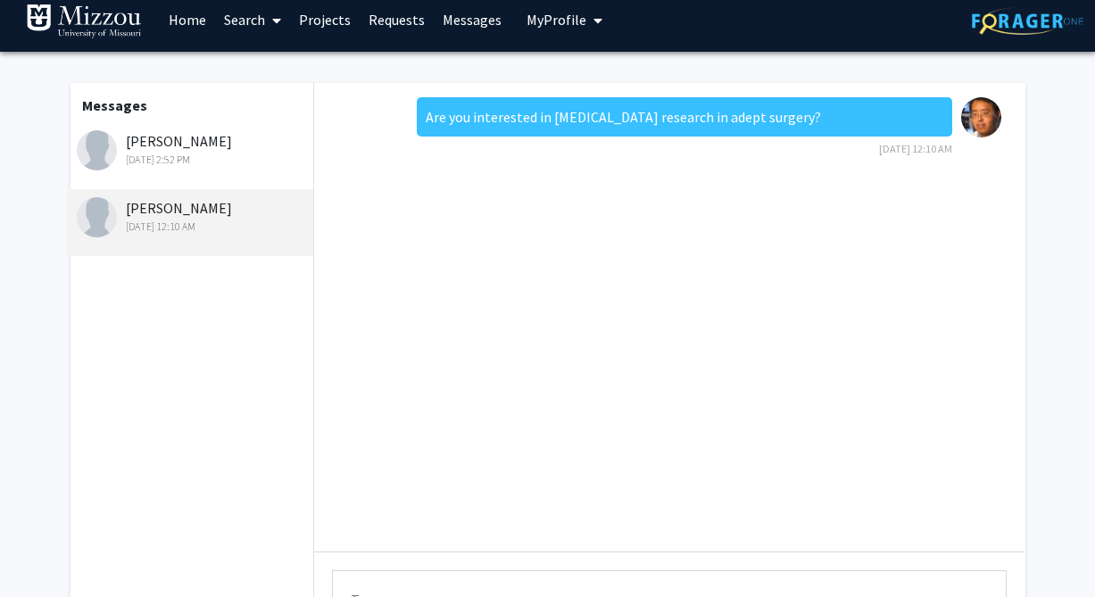
scroll to position [14, 0]
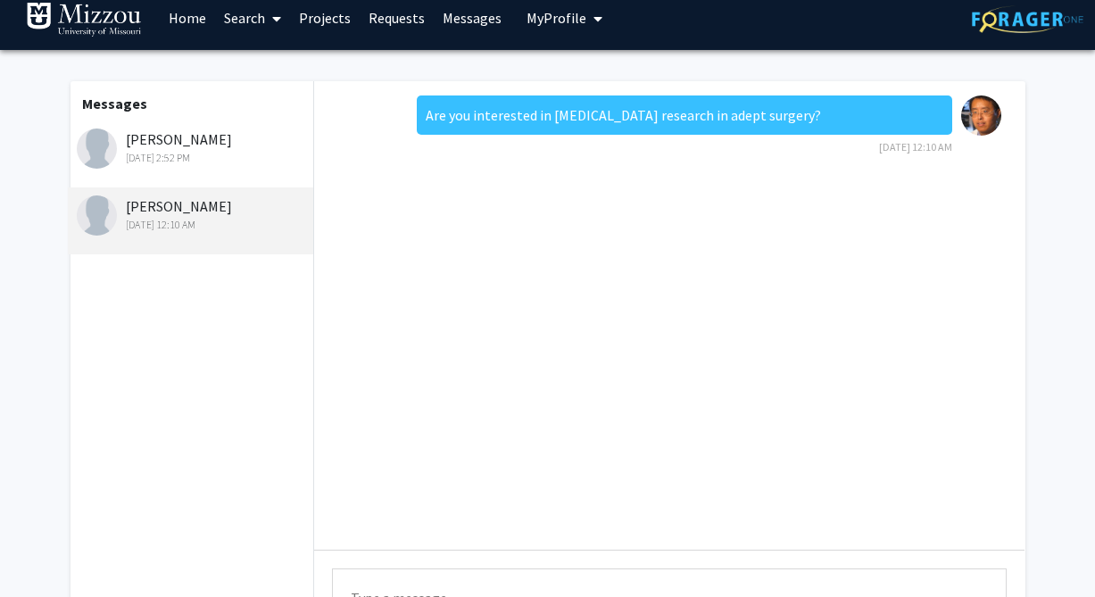
click at [130, 210] on div "[PERSON_NAME] [DATE] 12:10 AM" at bounding box center [193, 213] width 233 height 37
click at [149, 204] on div "[PERSON_NAME] [DATE] 12:10 AM" at bounding box center [193, 213] width 233 height 37
click at [105, 207] on img at bounding box center [97, 215] width 40 height 40
click at [114, 284] on div "Messages [PERSON_NAME] [DATE] 2:52 PM [PERSON_NAME] [DATE] 12:10 AM" at bounding box center [191, 393] width 246 height 625
click at [332, 15] on link "Projects" at bounding box center [325, 18] width 70 height 62
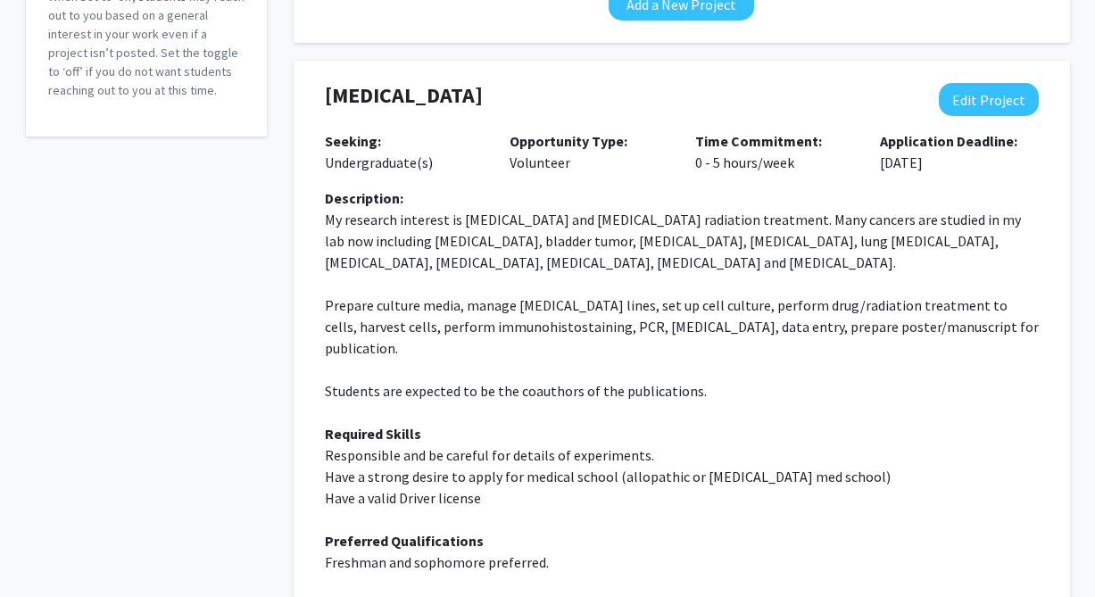
scroll to position [290, 0]
click at [958, 110] on button "Edit Project" at bounding box center [989, 98] width 100 height 33
select select "0 - 5"
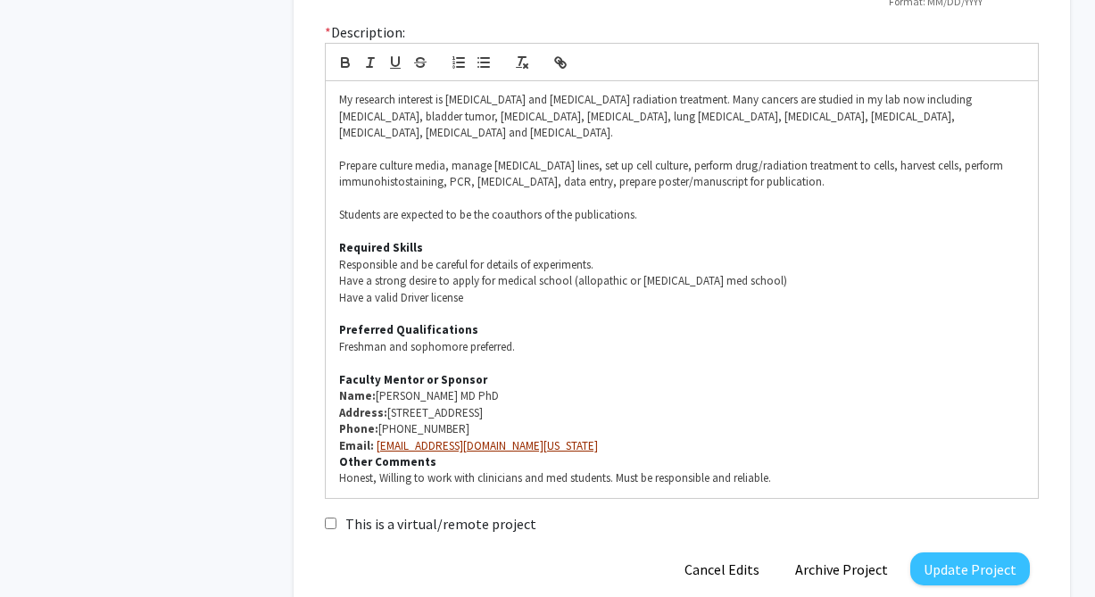
scroll to position [547, 0]
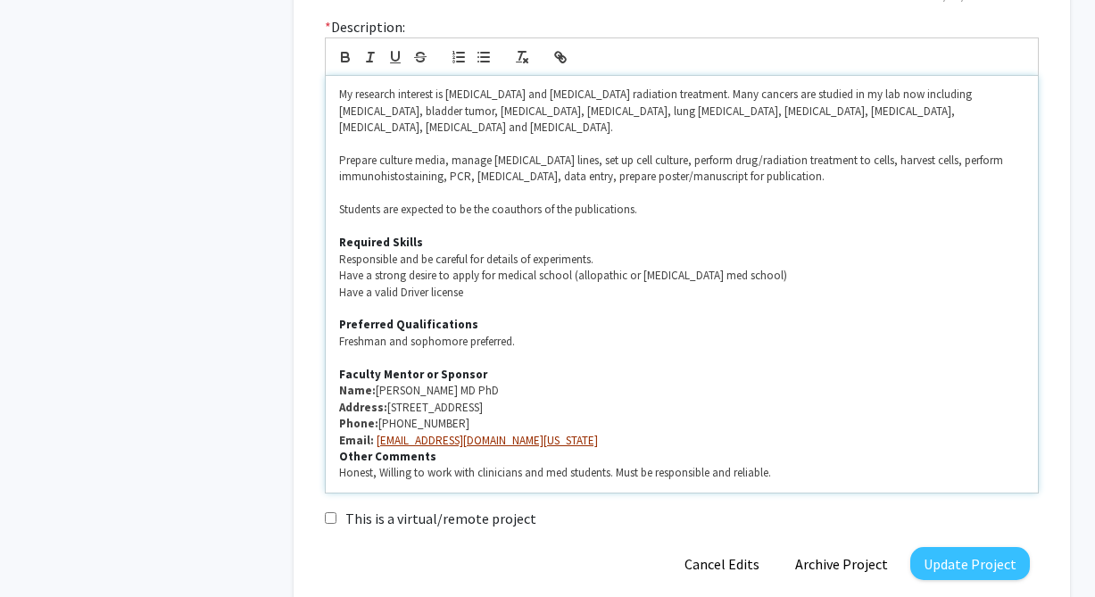
click at [543, 433] on p "Email: [EMAIL_ADDRESS][DOMAIN_NAME][US_STATE]" at bounding box center [681, 441] width 685 height 16
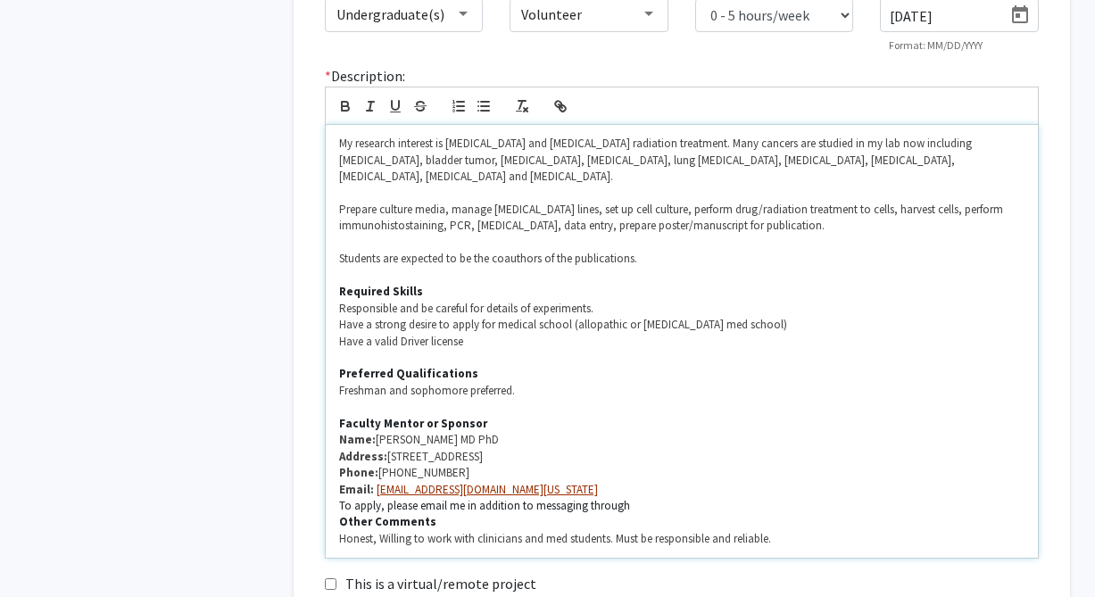
scroll to position [501, 0]
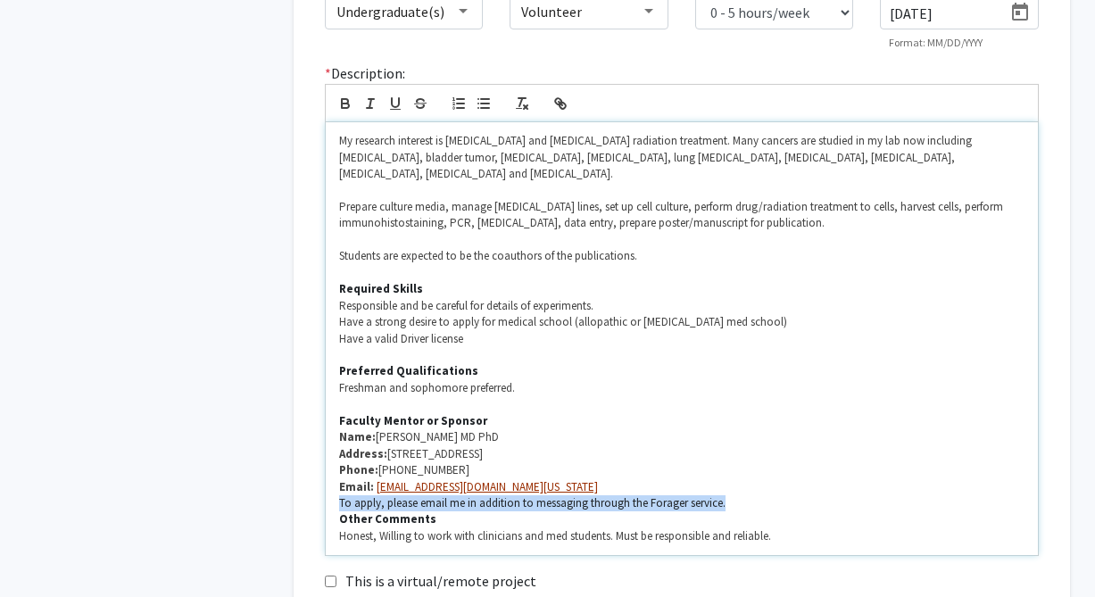
drag, startPoint x: 751, startPoint y: 489, endPoint x: 336, endPoint y: 481, distance: 415.9
click at [336, 481] on div "My research interest is [MEDICAL_DATA] and [MEDICAL_DATA] radiation treatment. …" at bounding box center [682, 338] width 712 height 433
copy p "To apply, please email me in addition to messaging through the Forager service."
click at [752, 479] on p "Email: [EMAIL_ADDRESS][DOMAIN_NAME][US_STATE]" at bounding box center [681, 487] width 685 height 16
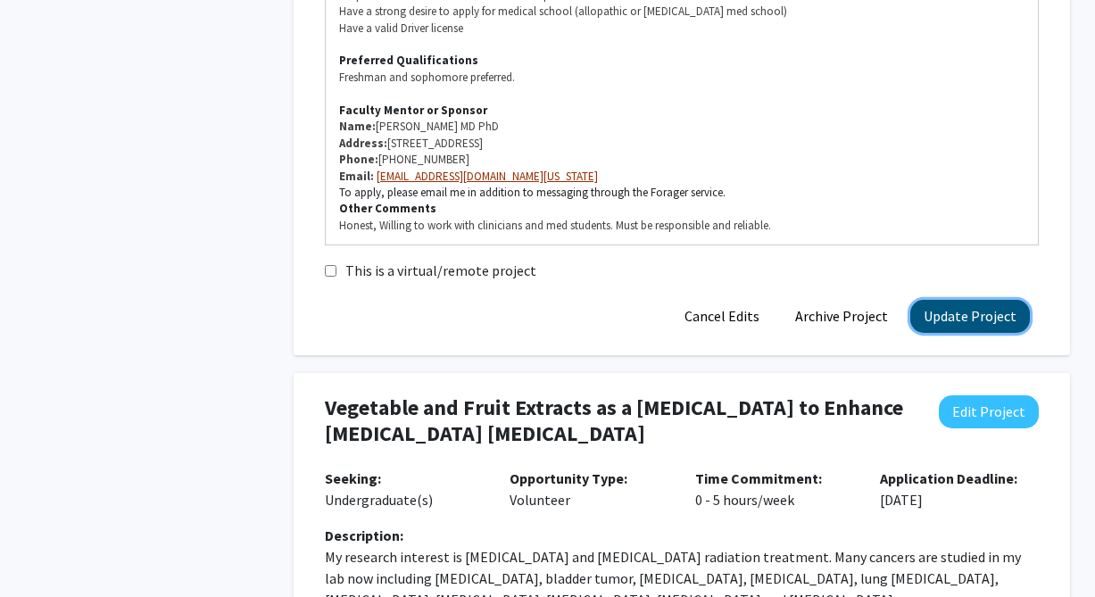
click at [992, 302] on button "Update Project" at bounding box center [970, 316] width 120 height 33
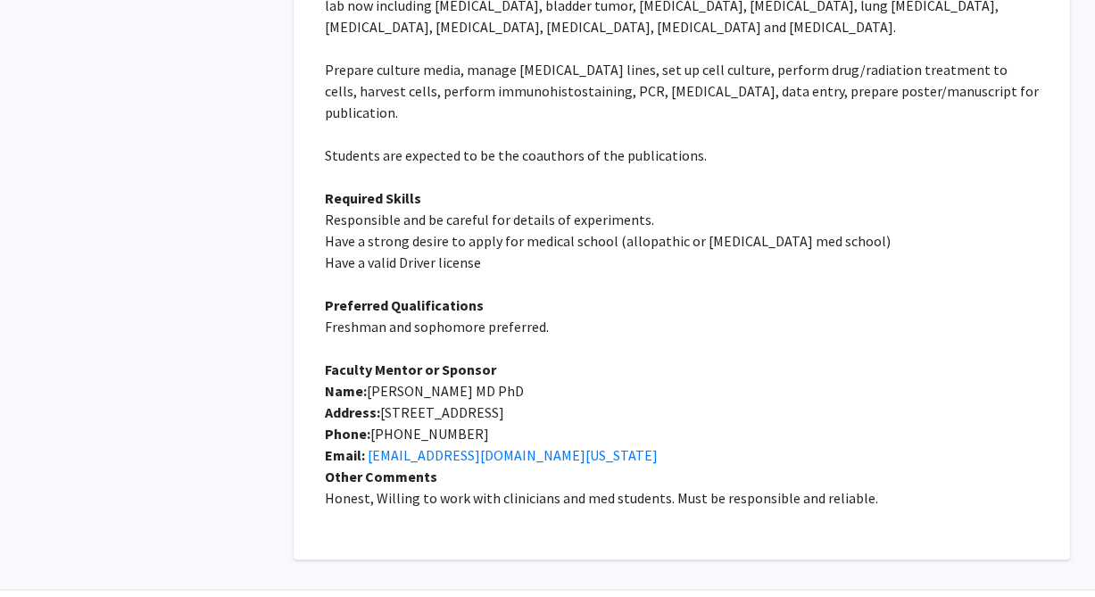
scroll to position [966, 0]
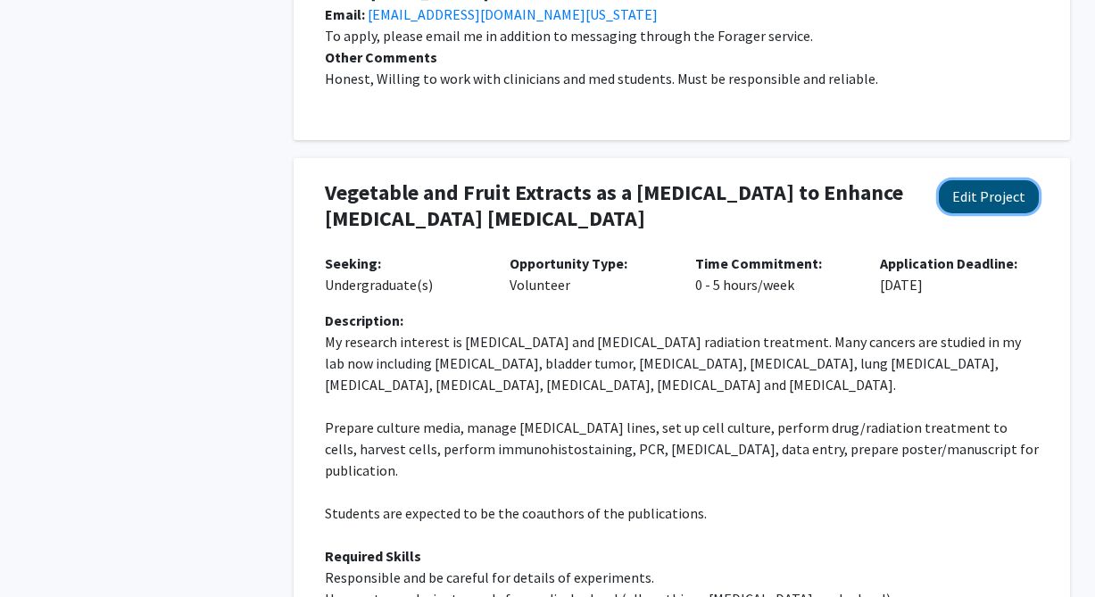
click at [1015, 180] on button "Edit Project" at bounding box center [989, 196] width 100 height 33
select select "0 - 5"
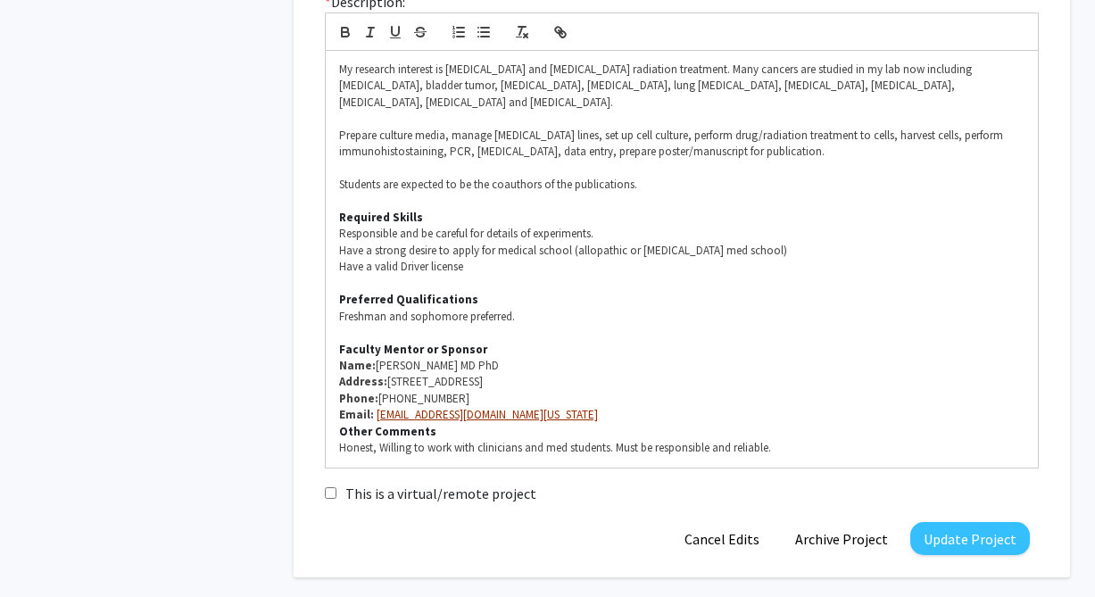
scroll to position [1376, 0]
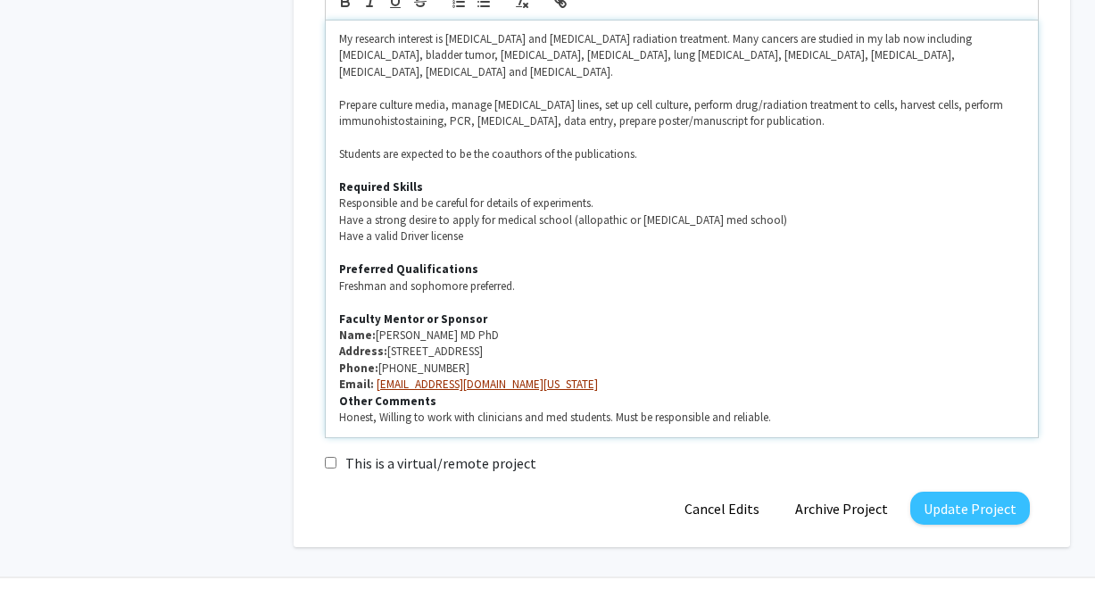
click at [560, 377] on p "Email: [EMAIL_ADDRESS][DOMAIN_NAME][US_STATE]" at bounding box center [681, 385] width 685 height 16
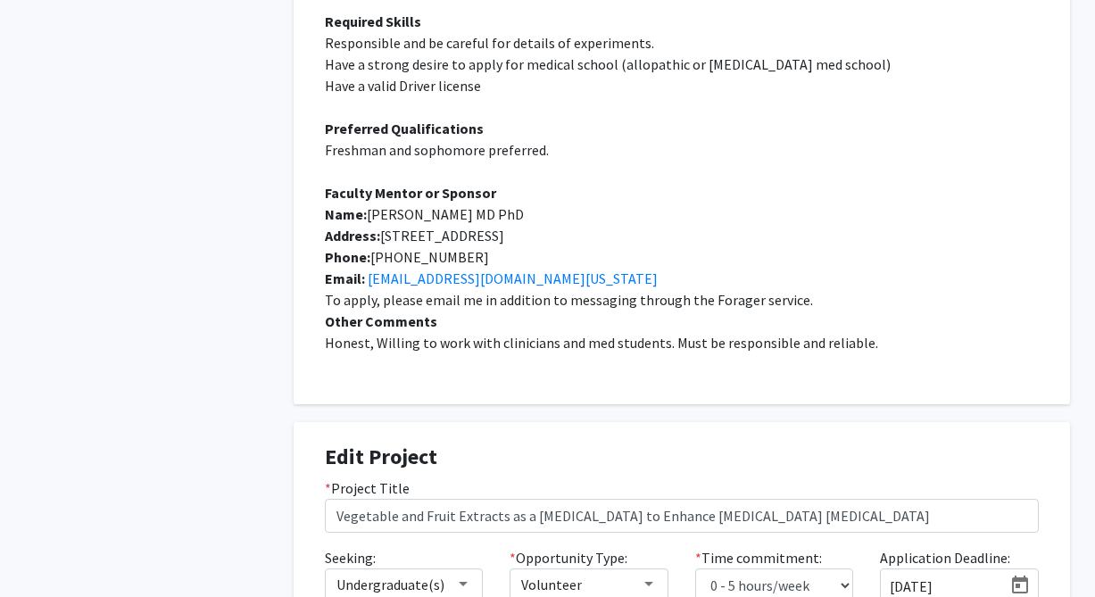
scroll to position [1399, 0]
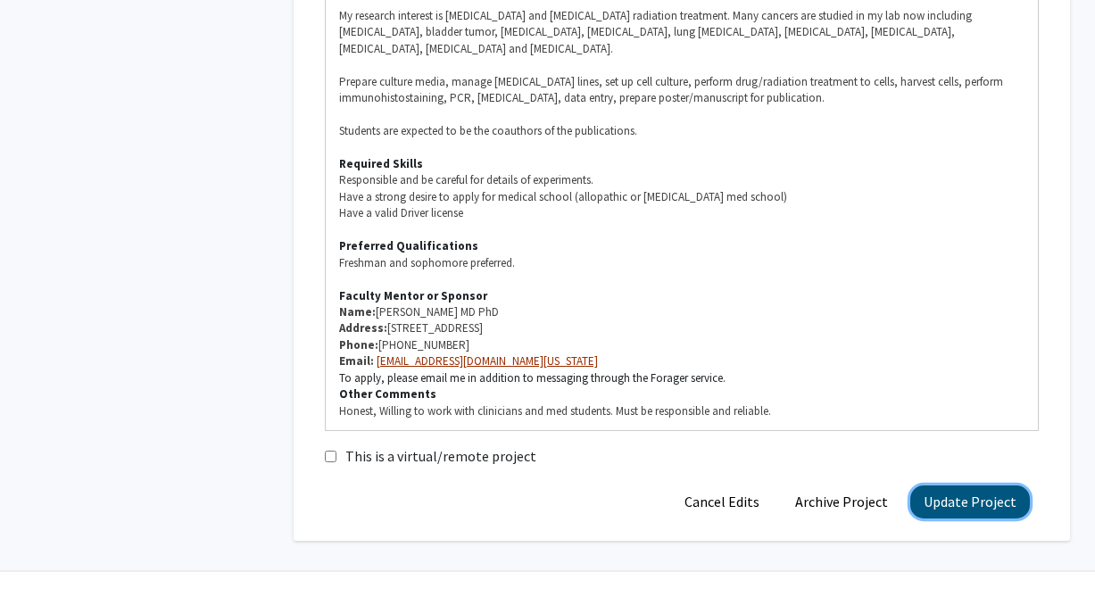
click at [971, 485] on button "Update Project" at bounding box center [970, 501] width 120 height 33
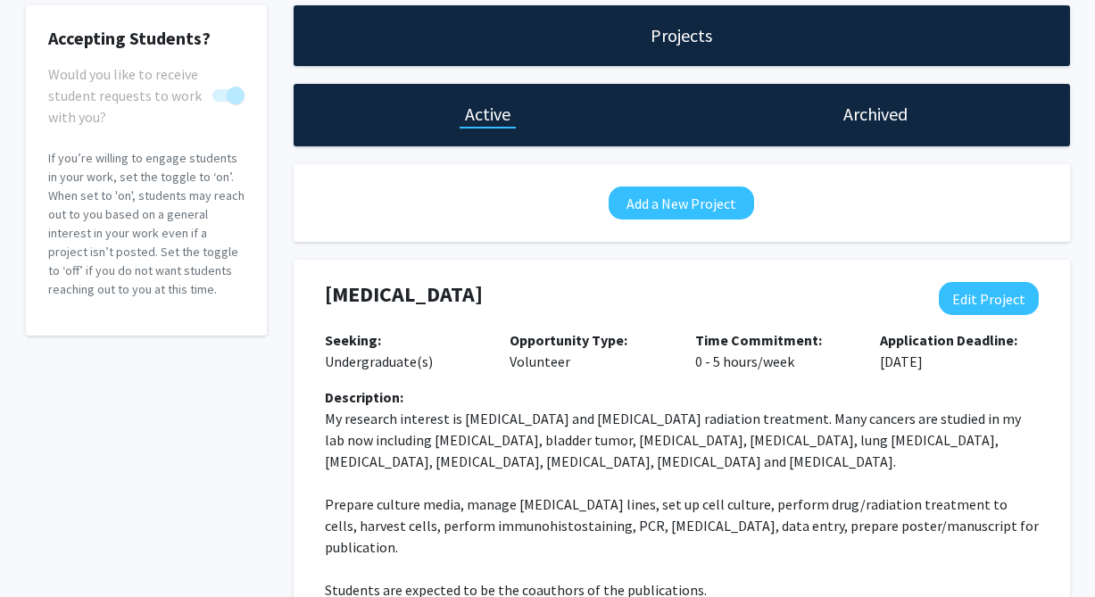
scroll to position [0, 0]
